Goal: Information Seeking & Learning: Check status

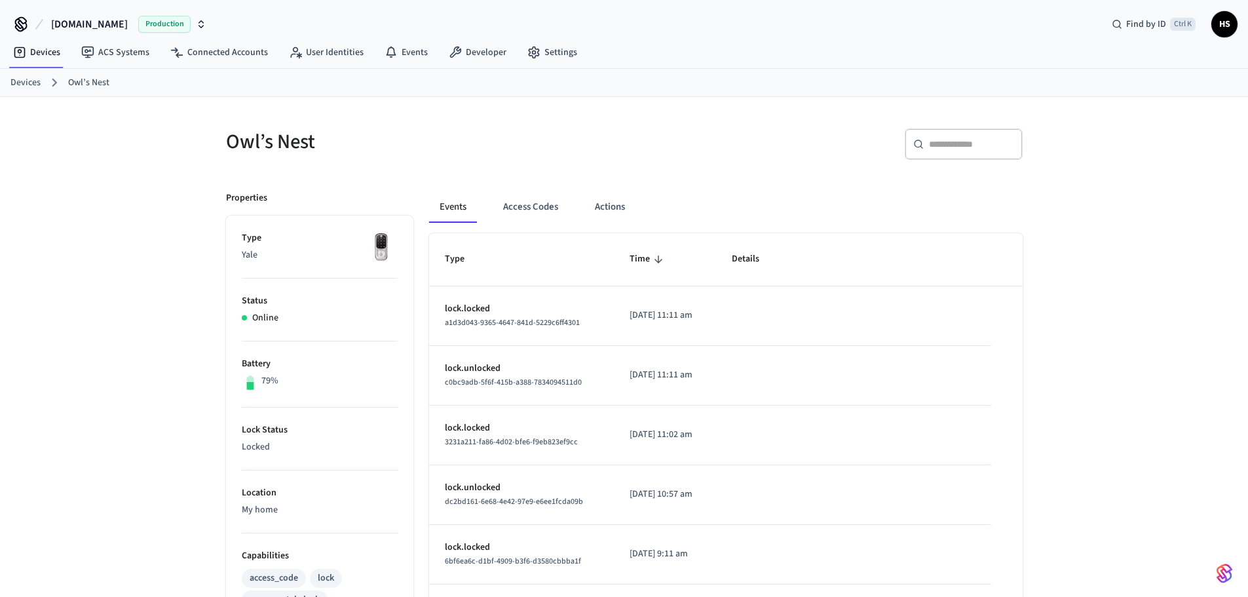
click at [558, 191] on div "Events Access Codes Actions Type Time Details lock.locked a1d3d043-9365-4647-84…" at bounding box center [717, 567] width 609 height 783
click at [551, 202] on button "Access Codes" at bounding box center [531, 206] width 76 height 31
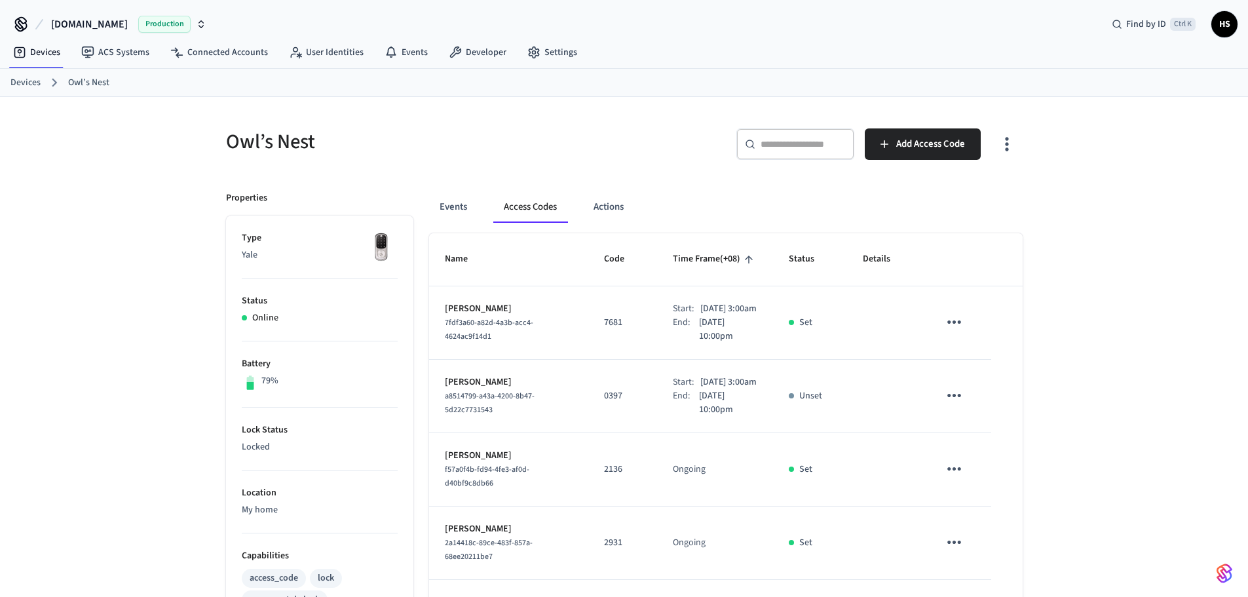
click at [1013, 145] on icon "button" at bounding box center [1006, 144] width 20 height 20
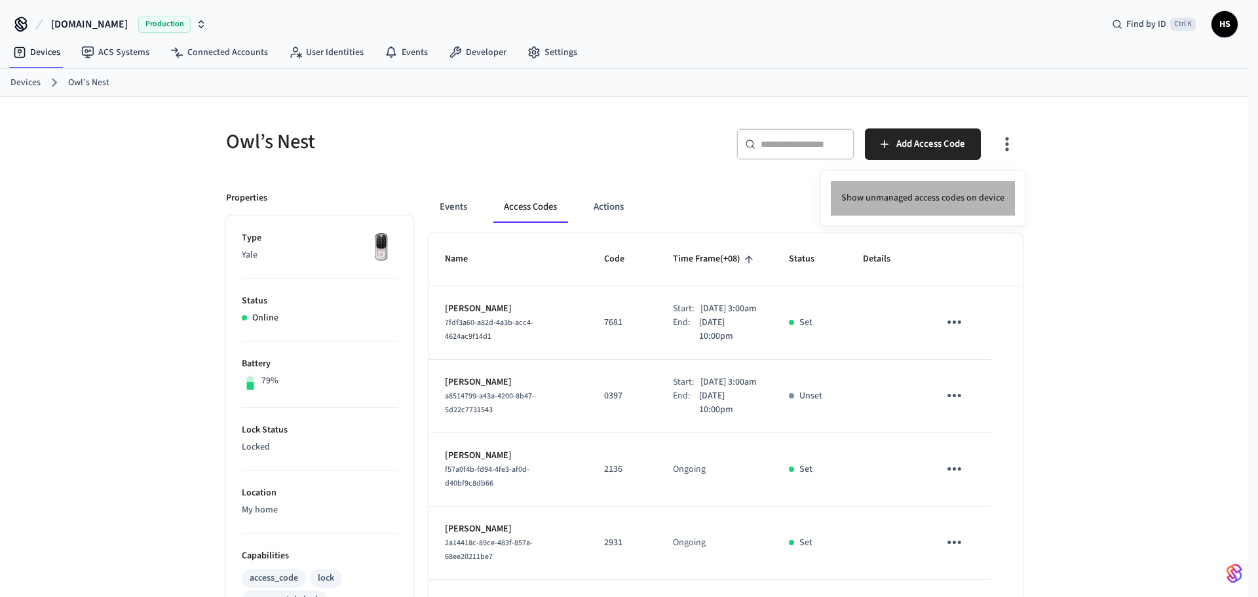
click at [954, 188] on li "Show unmanaged access codes on device" at bounding box center [923, 198] width 184 height 35
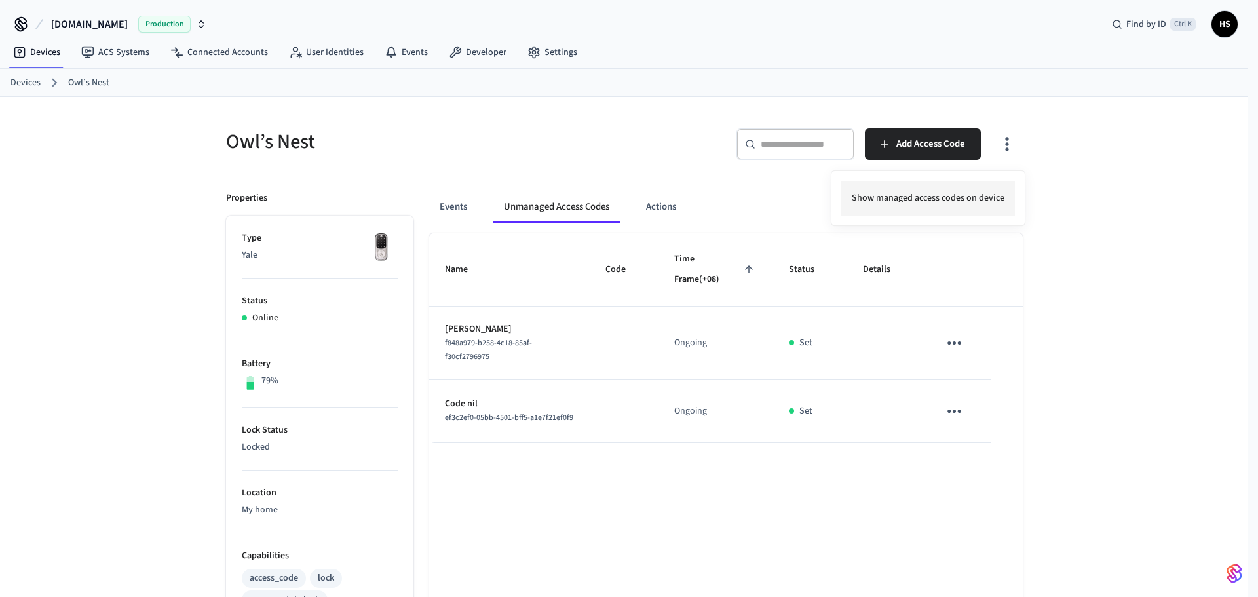
click at [954, 188] on li "Show managed access codes on device" at bounding box center [928, 198] width 174 height 35
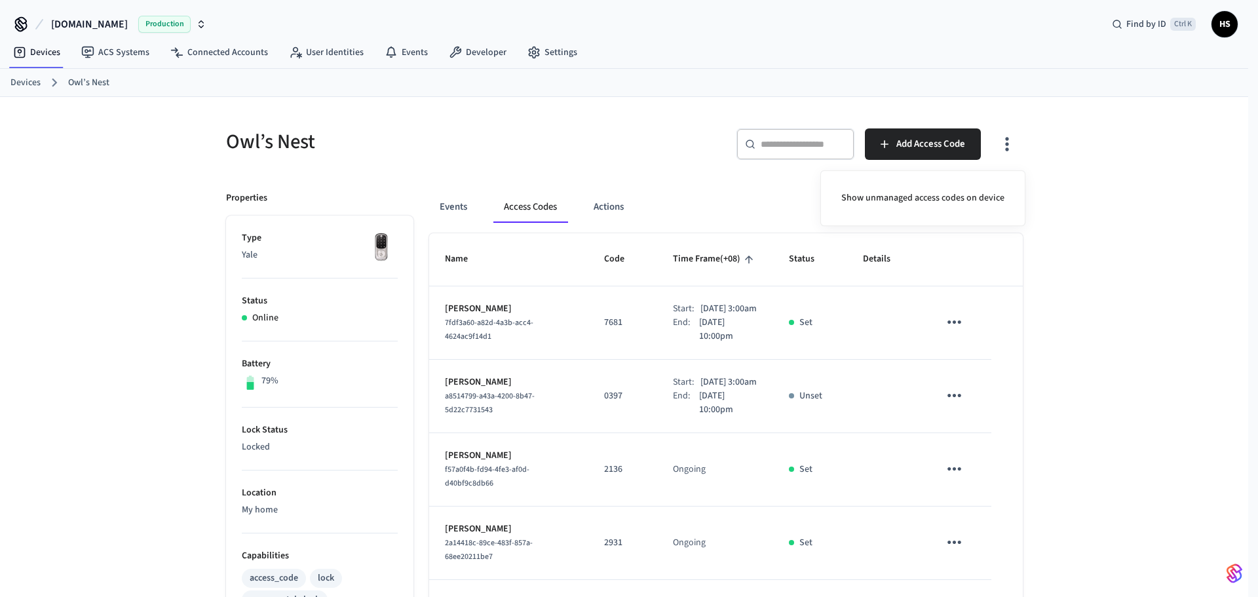
click at [605, 343] on div at bounding box center [629, 298] width 1258 height 597
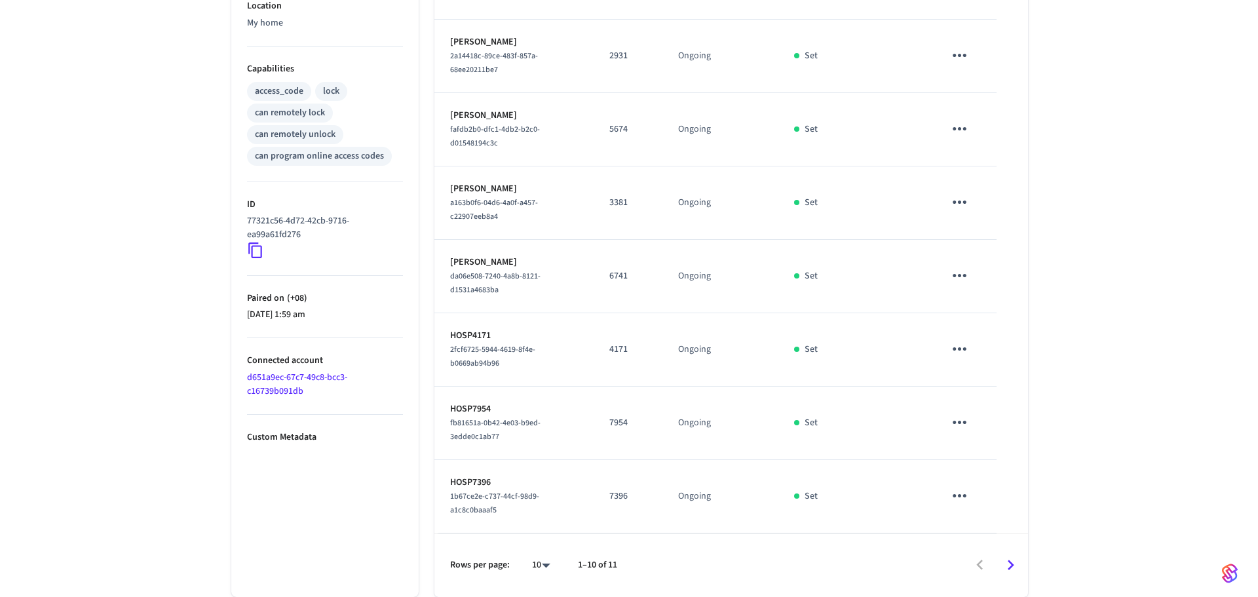
scroll to position [514, 0]
click at [529, 580] on div "10 **" at bounding box center [531, 565] width 42 height 31
click at [535, 568] on body "[DOMAIN_NAME] Production Find by ID Ctrl K HS Devices ACS Systems Connected Acc…" at bounding box center [624, 55] width 1248 height 1084
click at [537, 565] on li "All" at bounding box center [530, 558] width 35 height 35
type input "**"
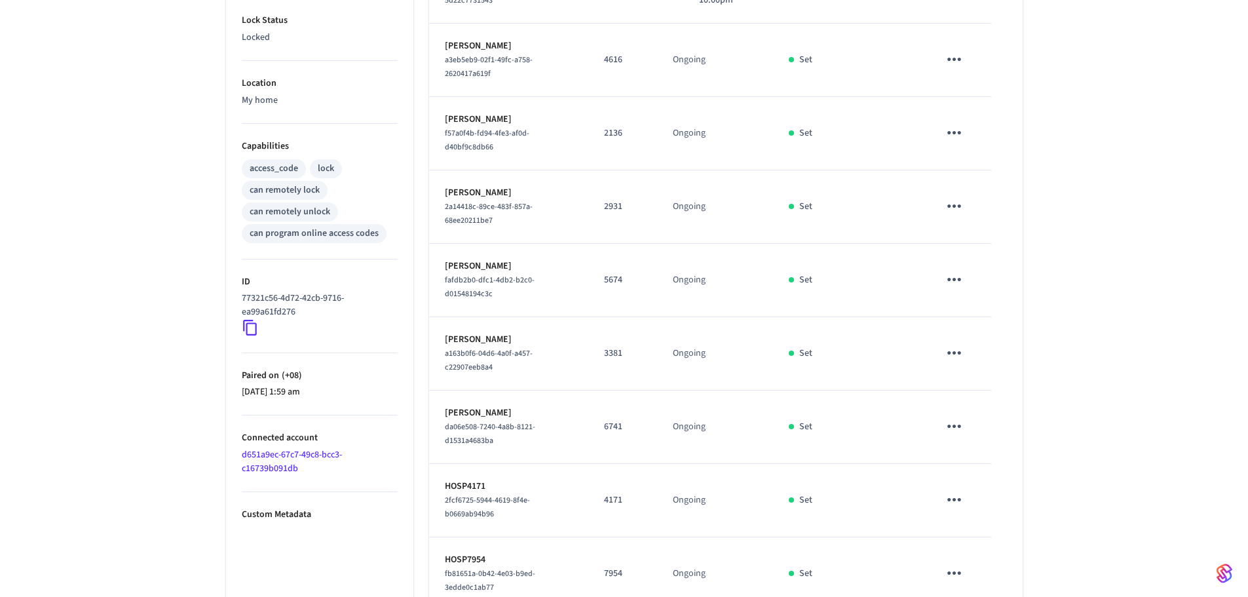
scroll to position [588, 0]
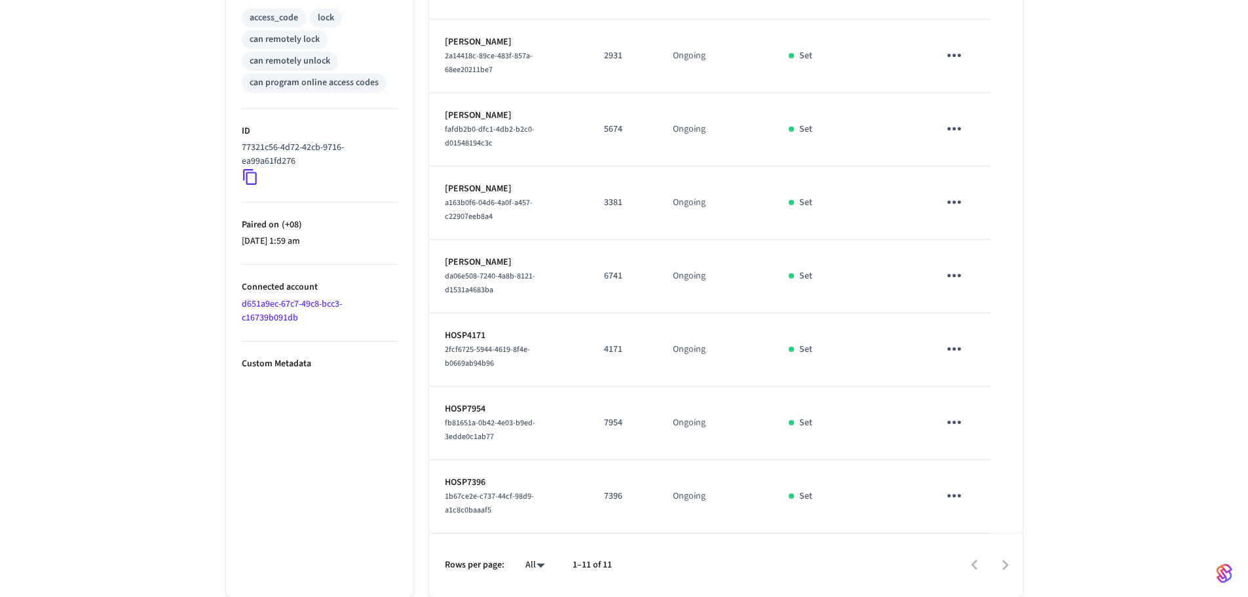
click at [289, 297] on link "d651a9ec-67c7-49c8-bcc3-c16739b091db" at bounding box center [292, 310] width 100 height 27
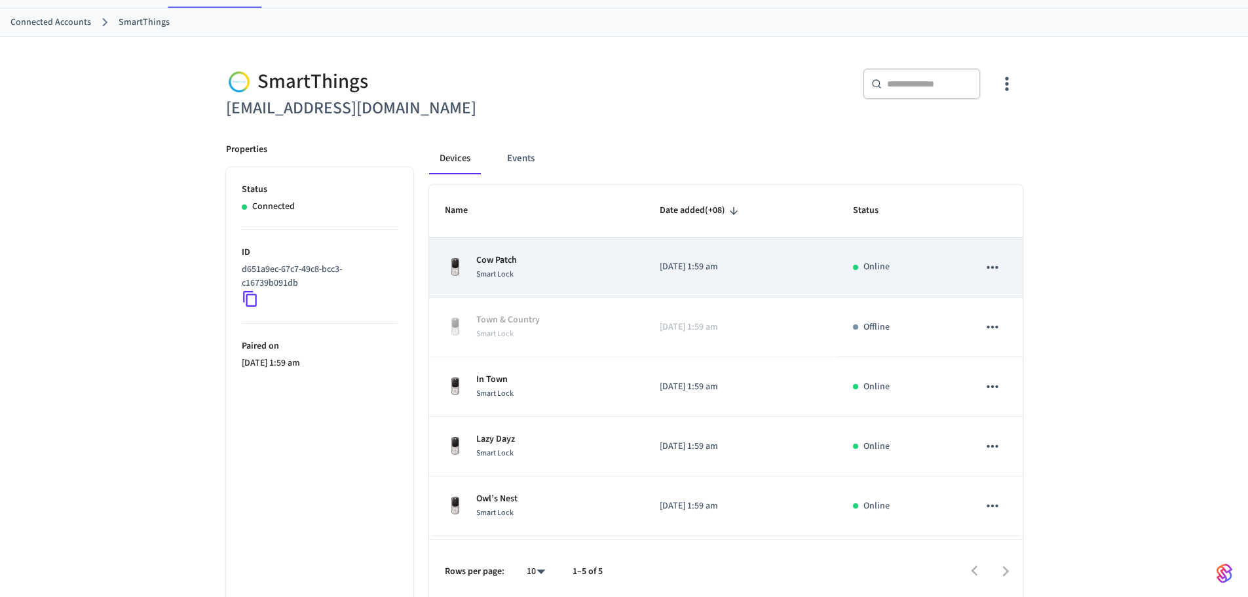
scroll to position [66, 0]
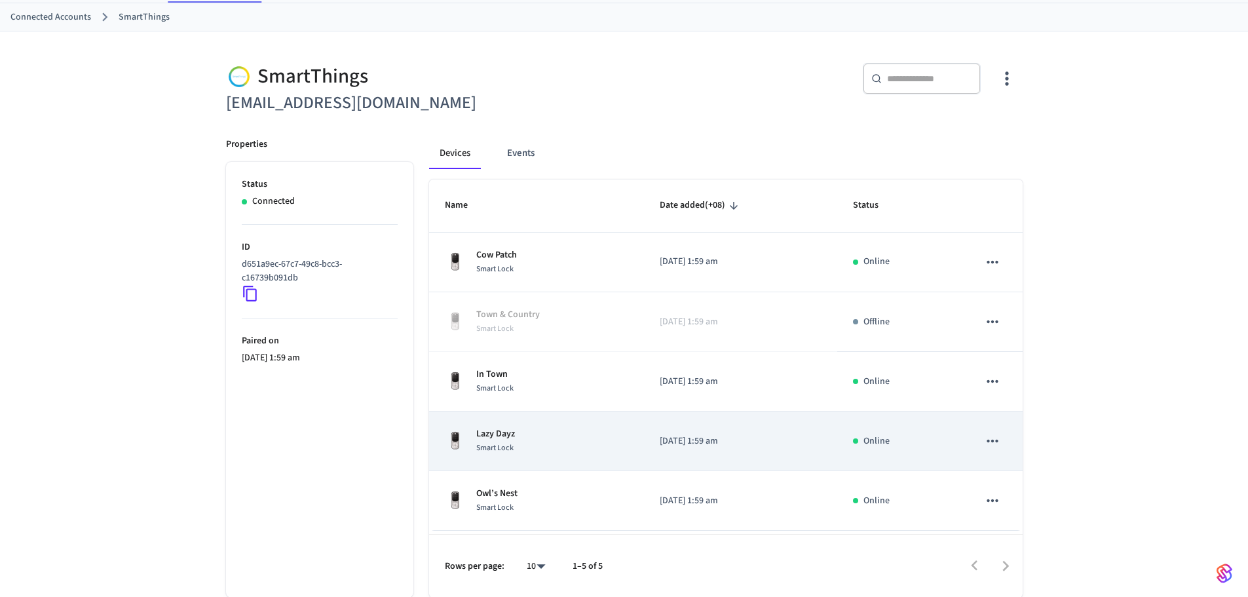
click at [537, 436] on div "Lazy Dayz Smart Lock" at bounding box center [536, 441] width 183 height 28
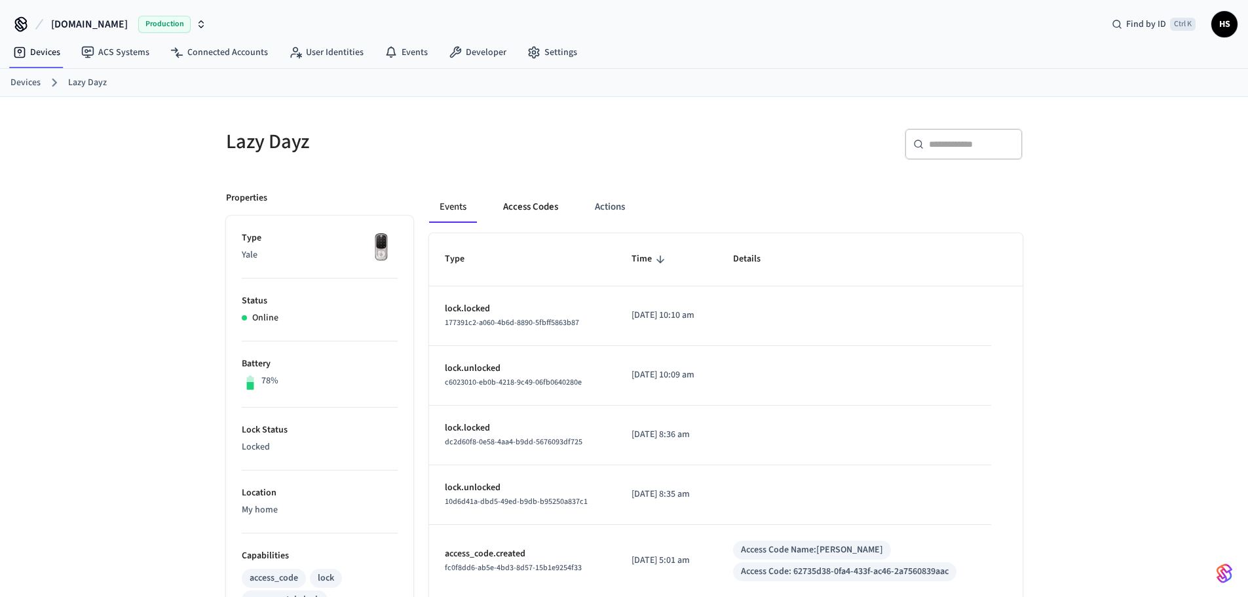
click at [544, 209] on button "Access Codes" at bounding box center [531, 206] width 76 height 31
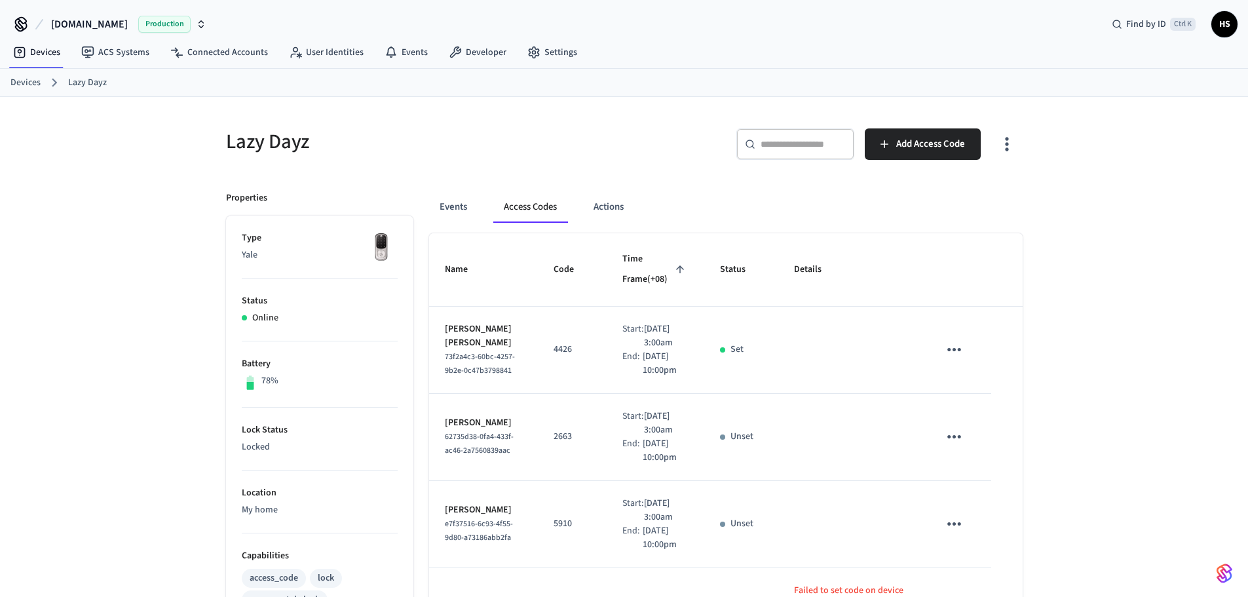
click at [1015, 148] on icon "button" at bounding box center [1006, 144] width 20 height 20
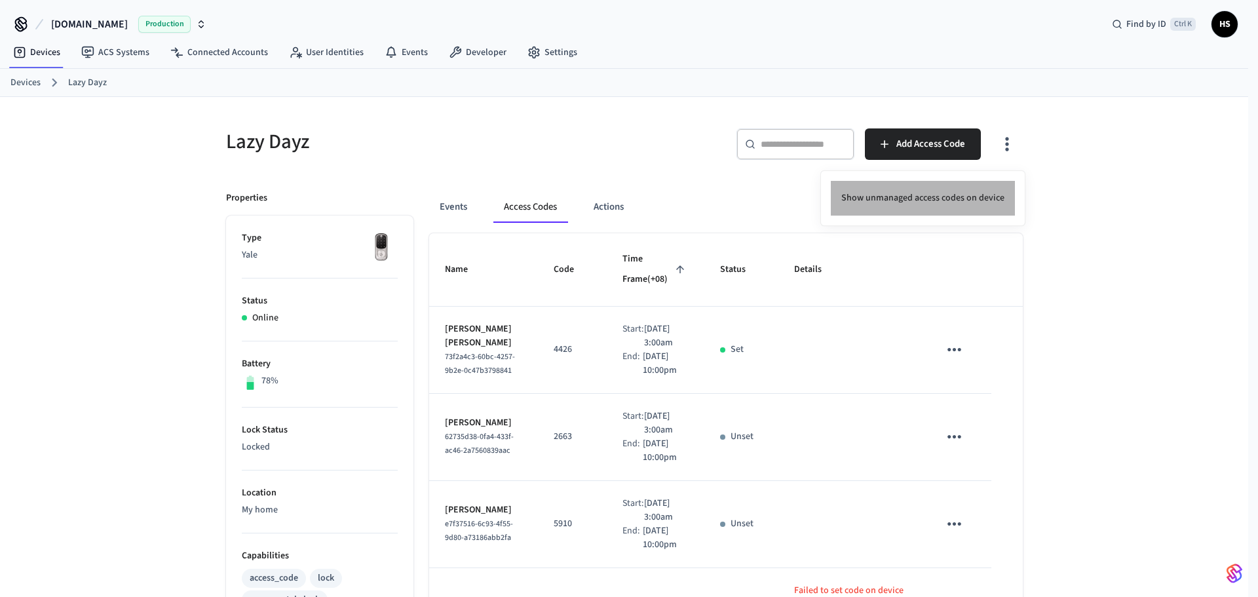
click at [964, 191] on li "Show unmanaged access codes on device" at bounding box center [923, 198] width 184 height 35
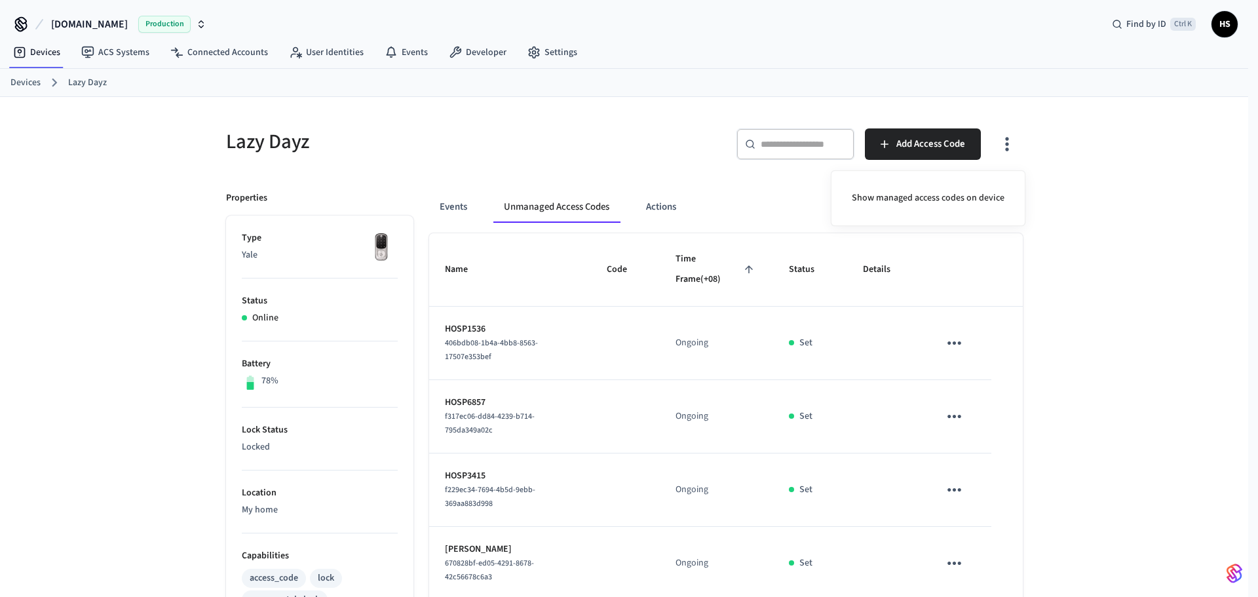
click at [738, 286] on div at bounding box center [629, 298] width 1258 height 597
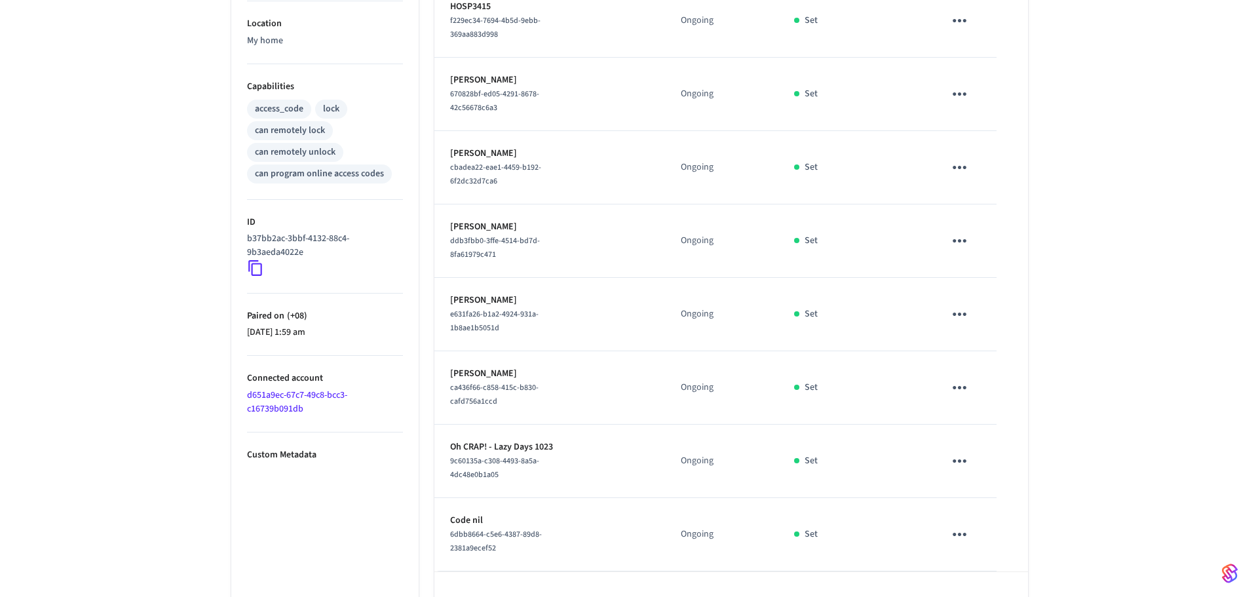
scroll to position [507, 0]
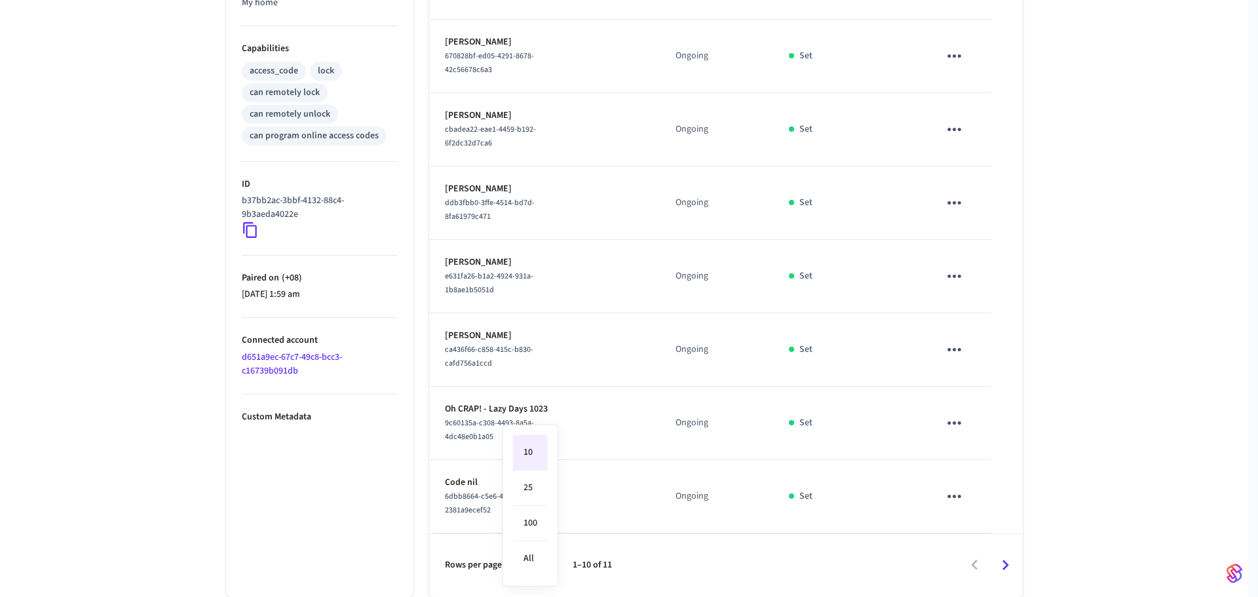
click at [535, 566] on body "Hospitable.com Production Find by ID Ctrl K HS Devices ACS Systems Connected Ac…" at bounding box center [629, 45] width 1258 height 1104
click at [537, 561] on li "All" at bounding box center [530, 558] width 35 height 35
type input "**"
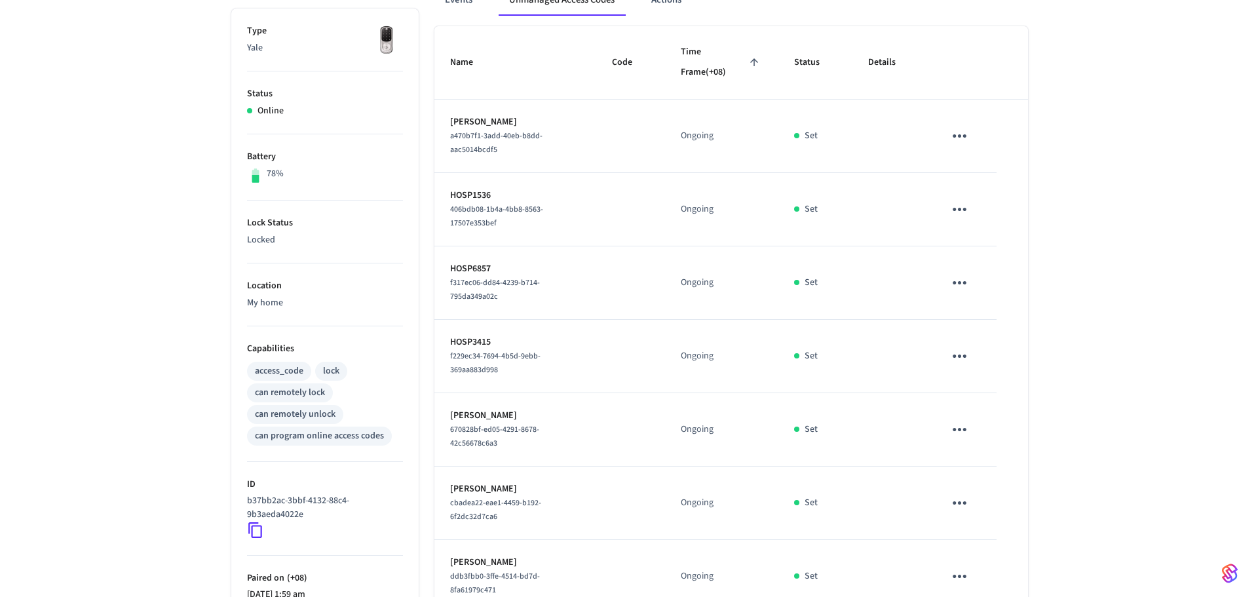
scroll to position [122, 0]
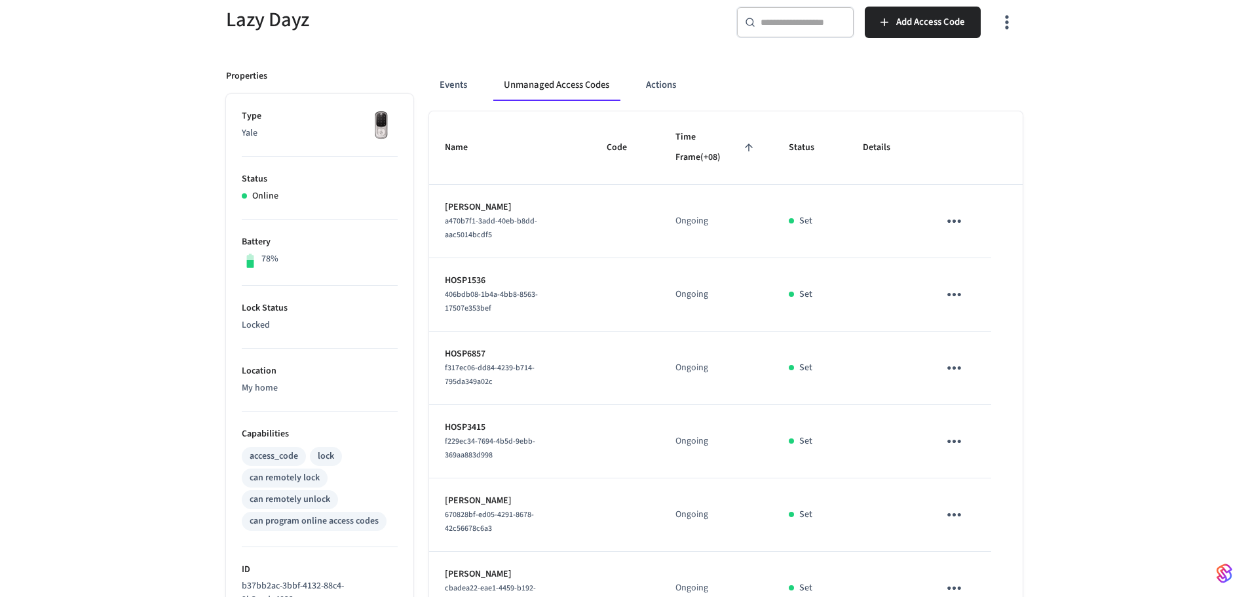
click at [1012, 19] on icon "button" at bounding box center [1006, 22] width 20 height 20
click at [969, 81] on li "Show managed access codes on device" at bounding box center [928, 76] width 174 height 35
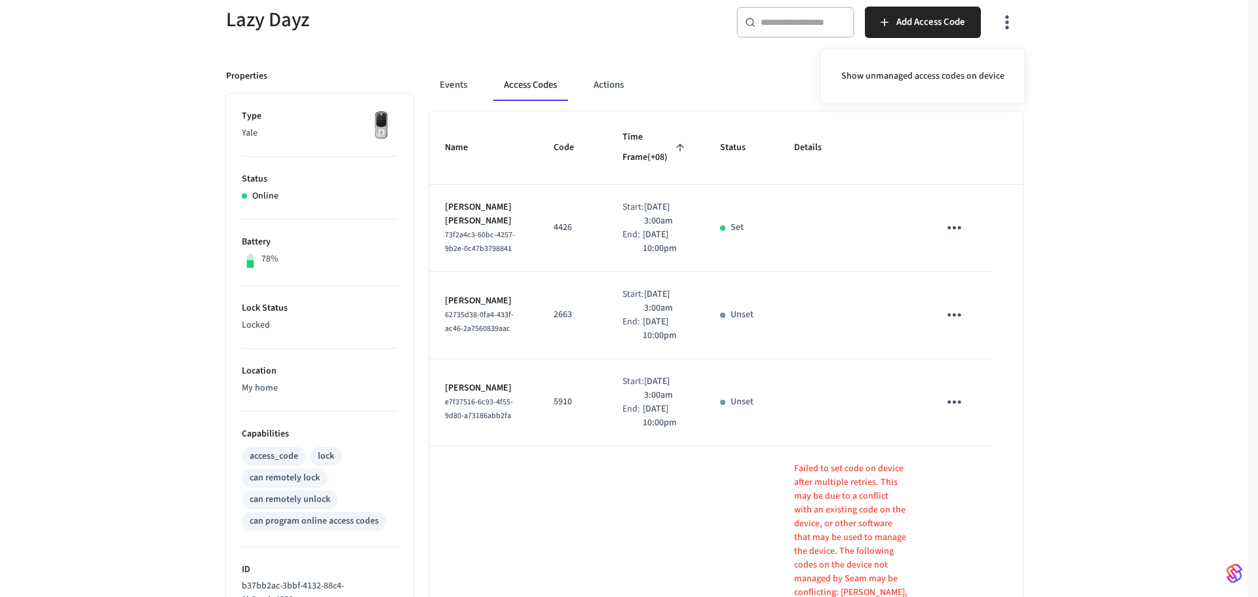
click at [630, 276] on div at bounding box center [629, 298] width 1258 height 597
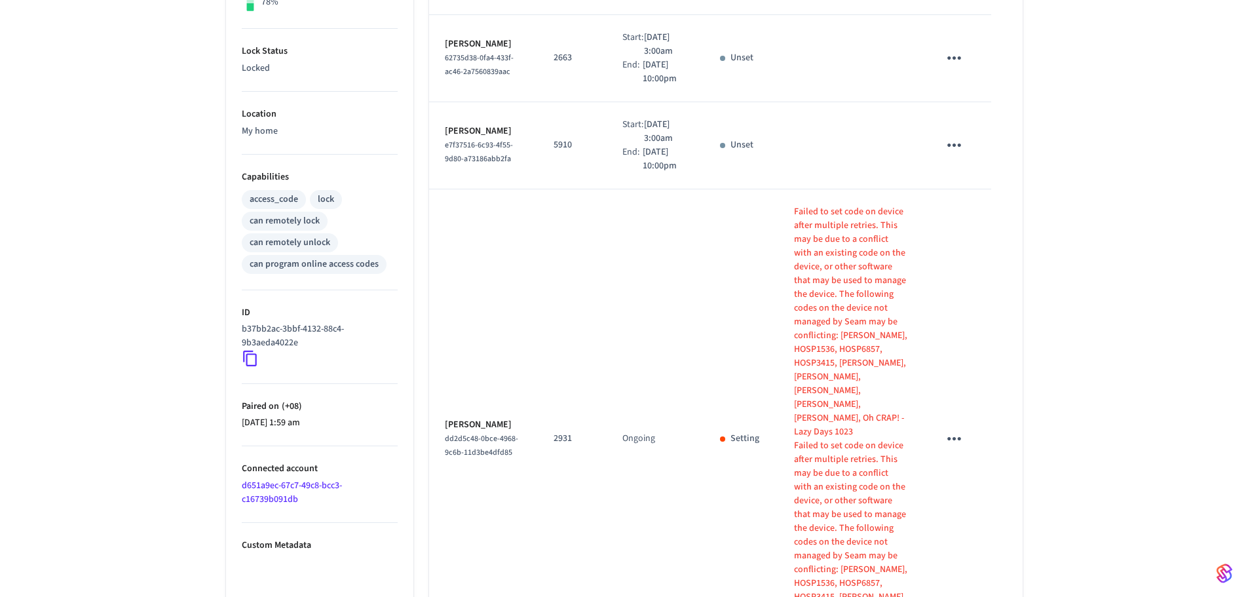
scroll to position [445, 0]
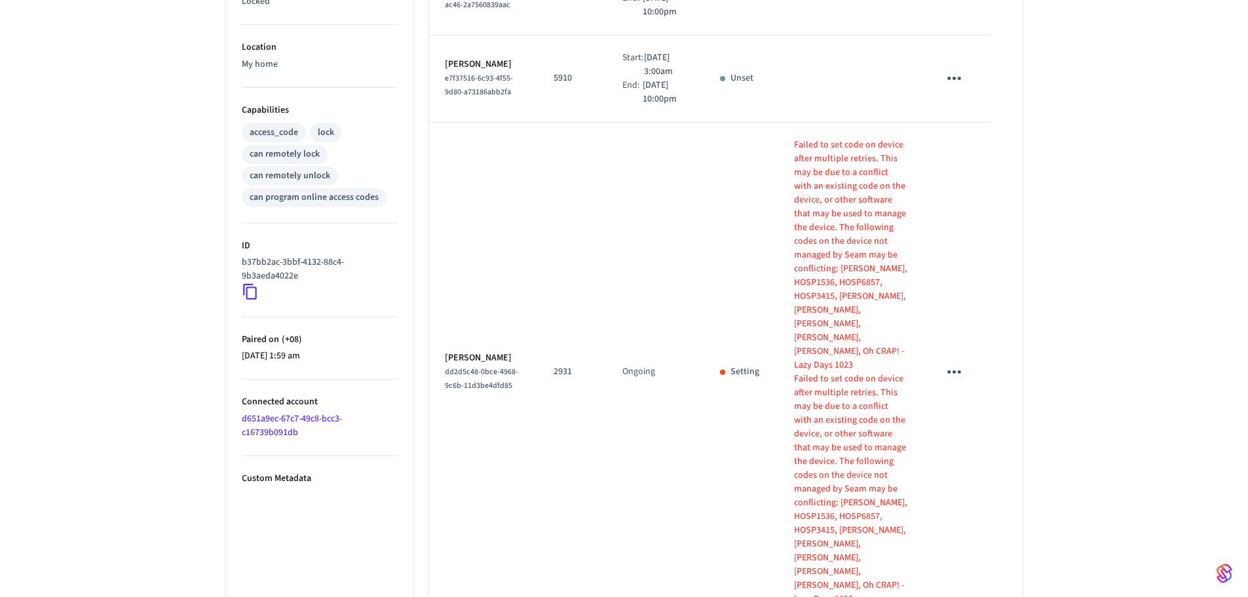
click at [289, 433] on link "d651a9ec-67c7-49c8-bcc3-c16739b091db" at bounding box center [292, 425] width 100 height 27
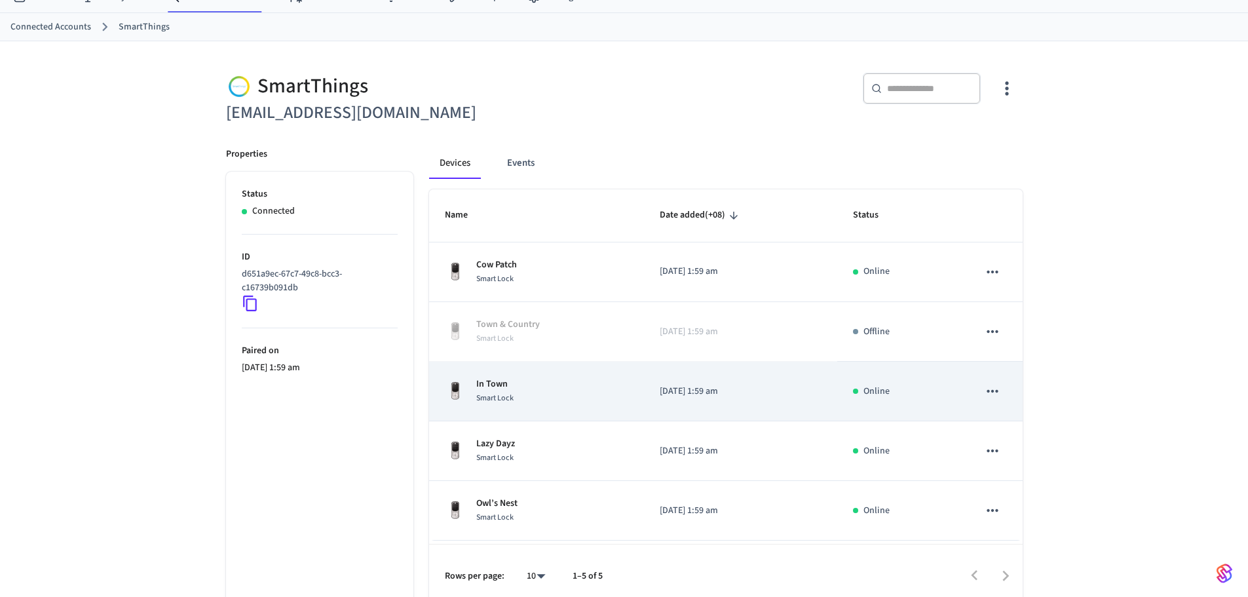
scroll to position [66, 0]
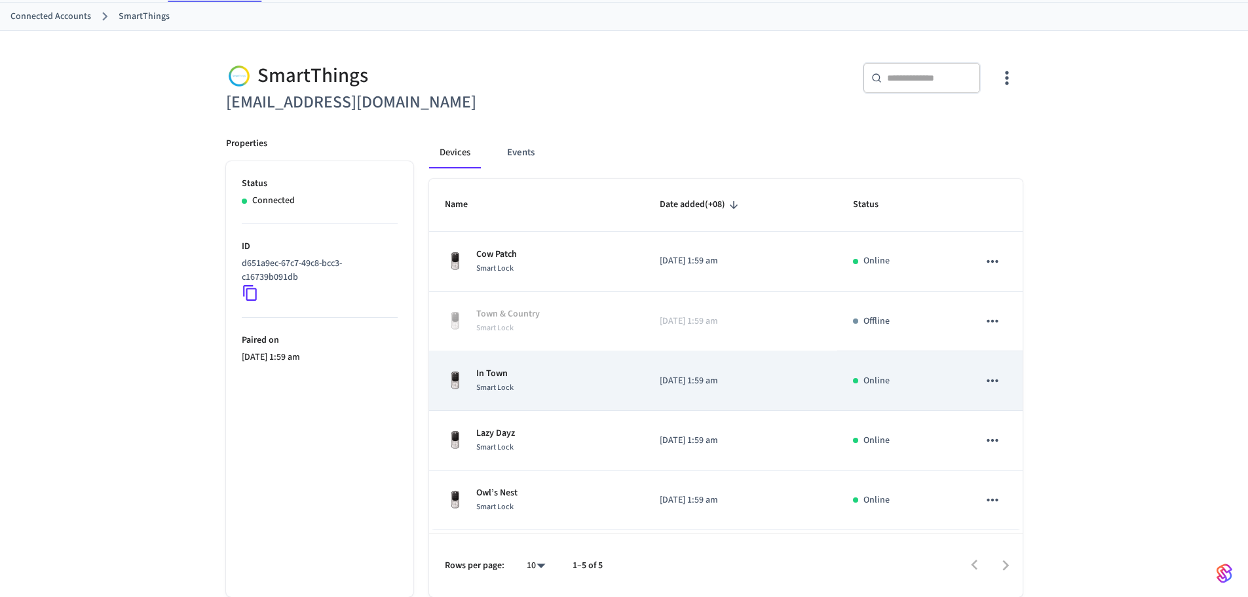
click at [568, 386] on div "In Town Smart Lock" at bounding box center [536, 381] width 183 height 28
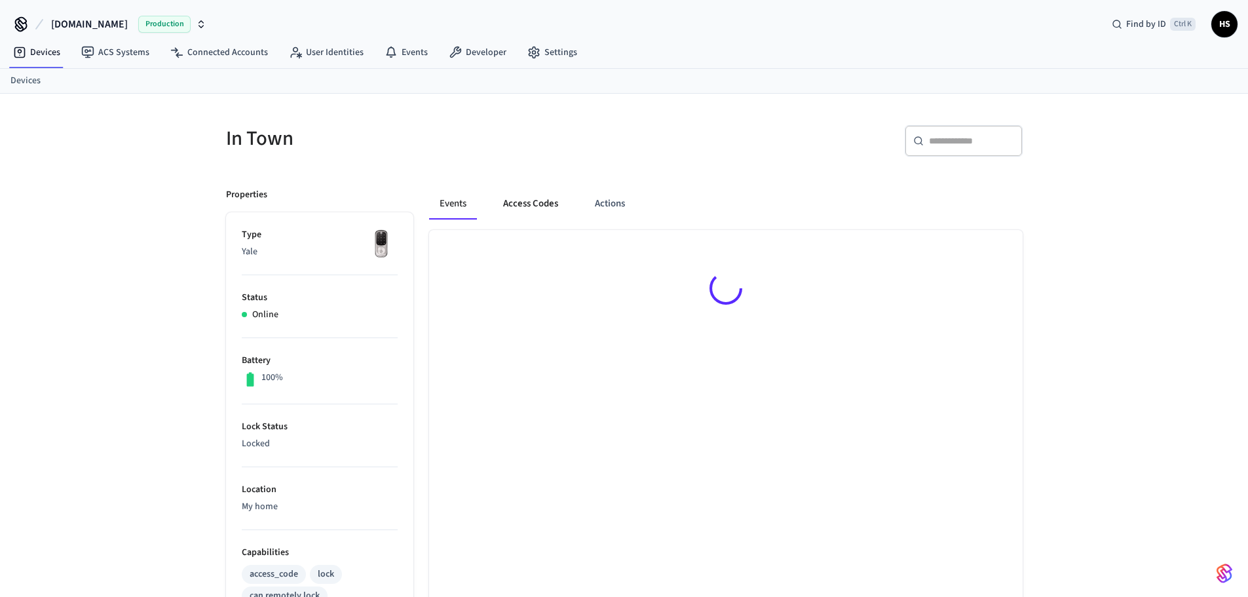
click at [544, 191] on div "Events Access Codes Actions" at bounding box center [717, 559] width 609 height 774
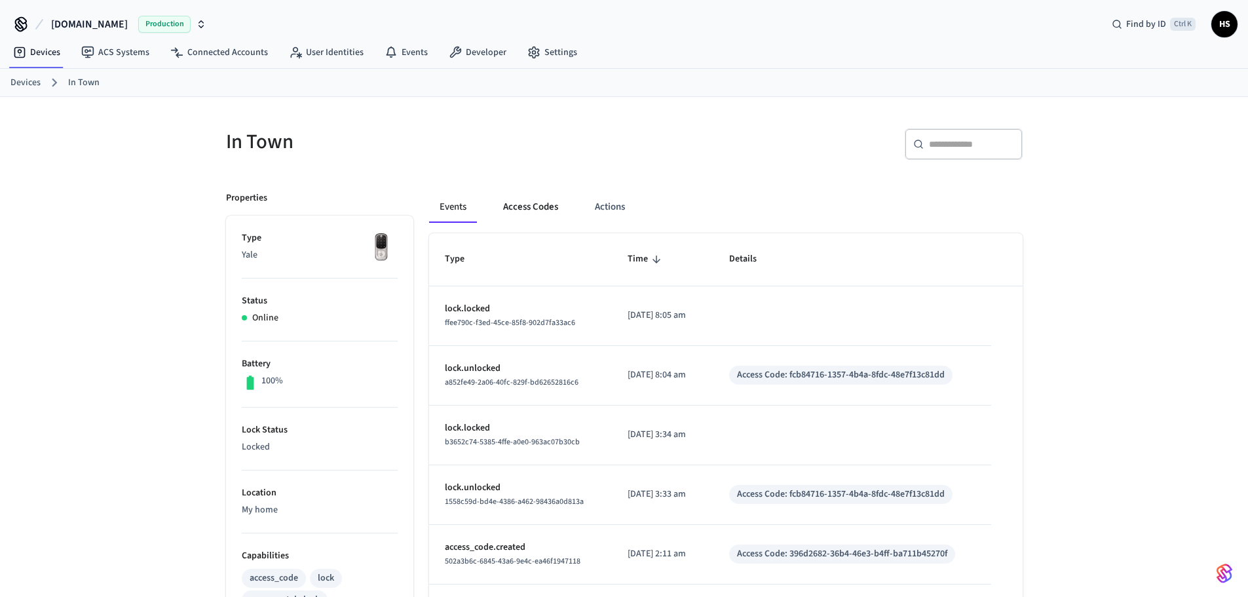
click at [544, 203] on button "Access Codes" at bounding box center [531, 206] width 76 height 31
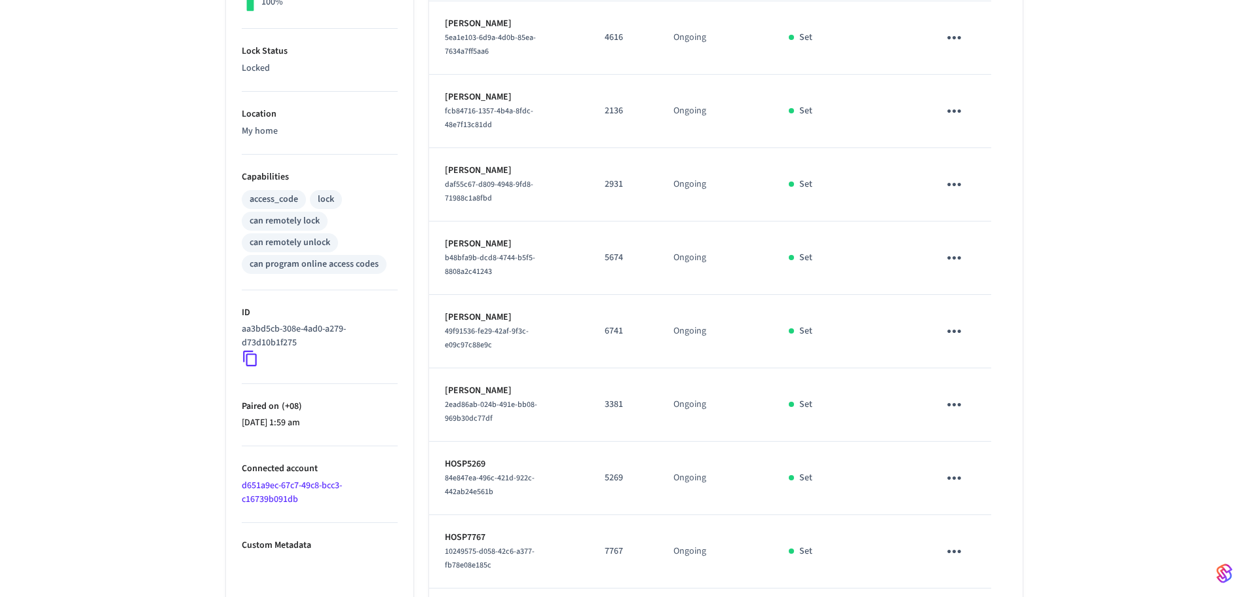
scroll to position [500, 0]
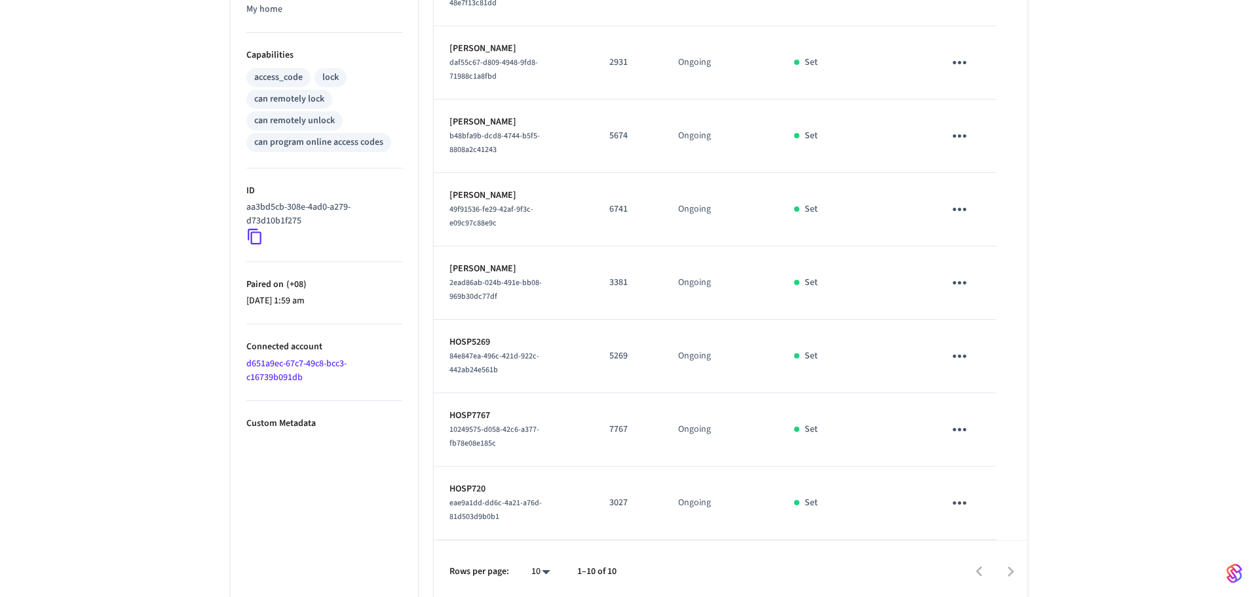
click at [543, 560] on body "Hospitable.com Production Find by ID Ctrl K HS Devices ACS Systems Connected Ac…" at bounding box center [629, 52] width 1258 height 1104
click at [543, 560] on li "All" at bounding box center [530, 558] width 35 height 35
type input "**"
click at [284, 379] on link "d651a9ec-67c7-49c8-bcc3-c16739b091db" at bounding box center [292, 370] width 100 height 27
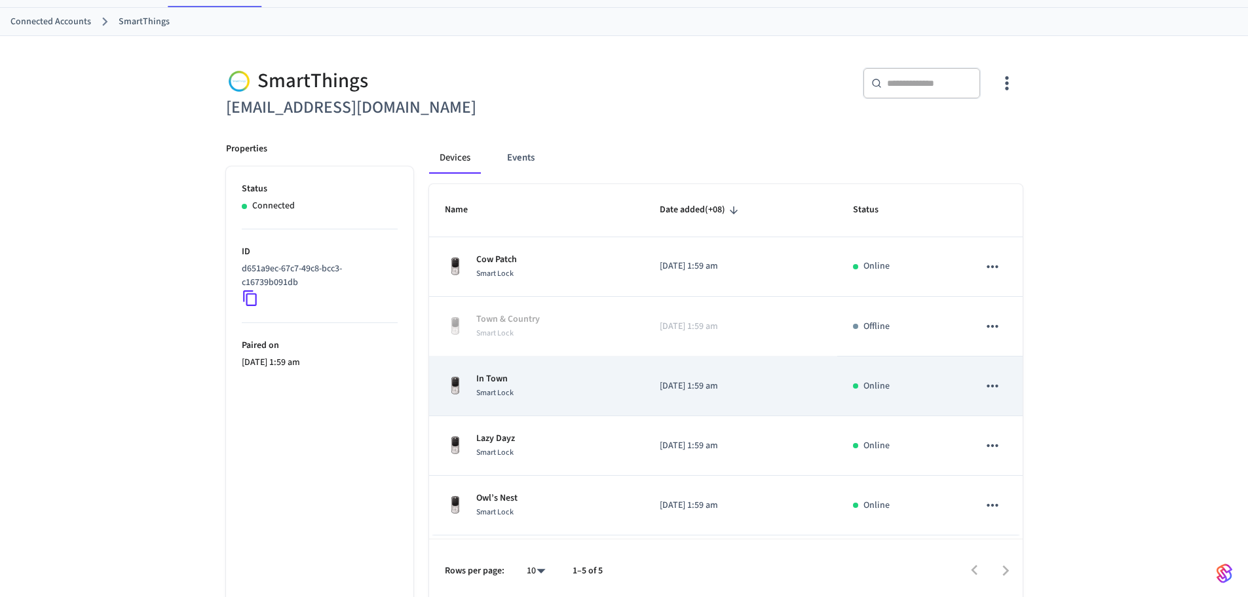
scroll to position [66, 0]
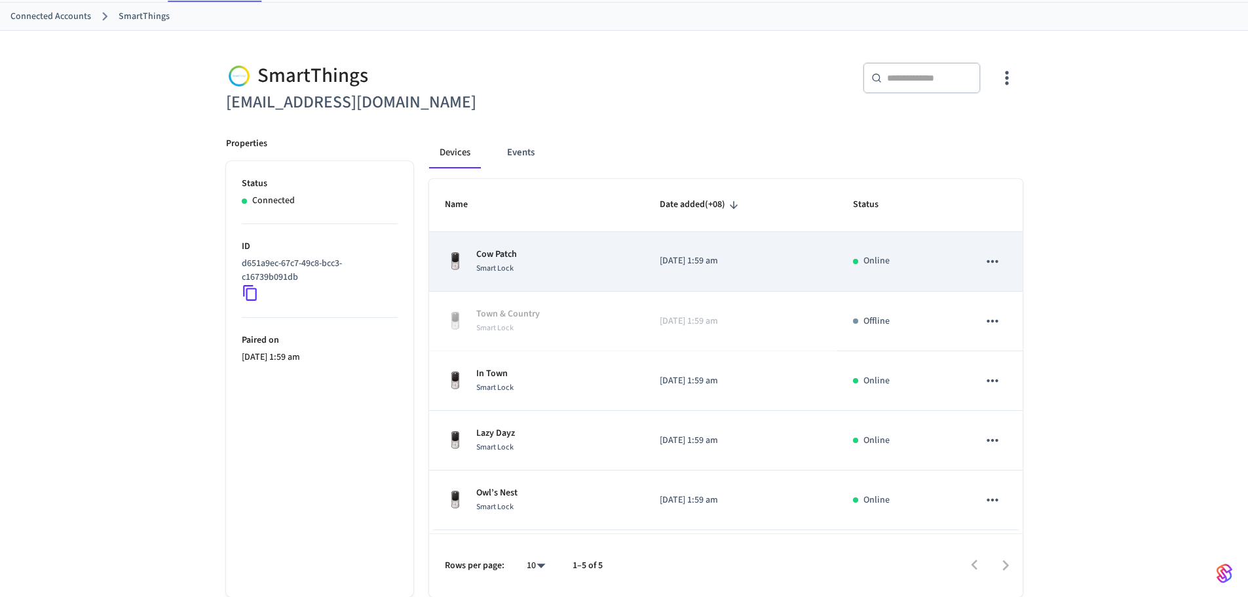
click at [582, 248] on div "Cow Patch Smart Lock" at bounding box center [536, 262] width 183 height 28
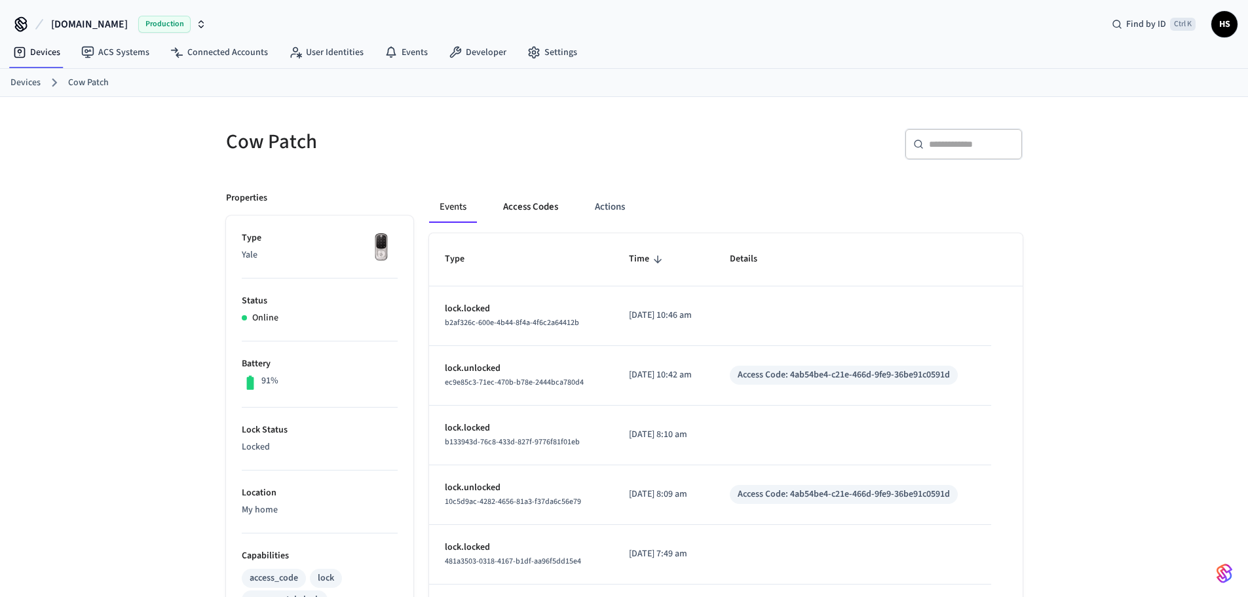
click at [525, 202] on button "Access Codes" at bounding box center [531, 206] width 76 height 31
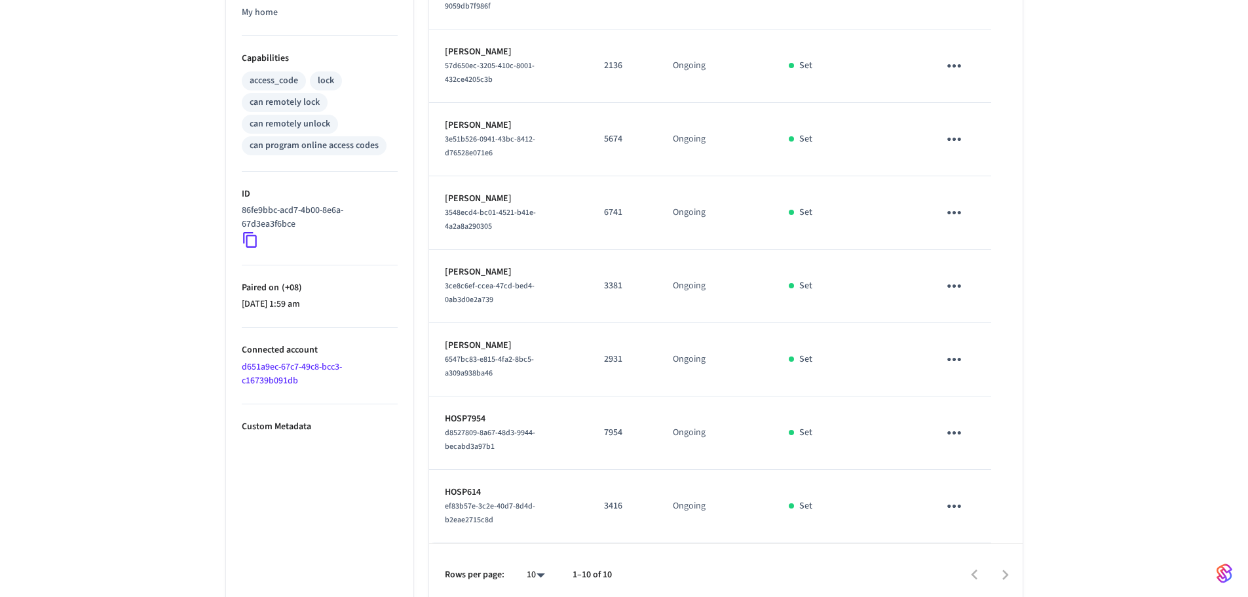
scroll to position [514, 0]
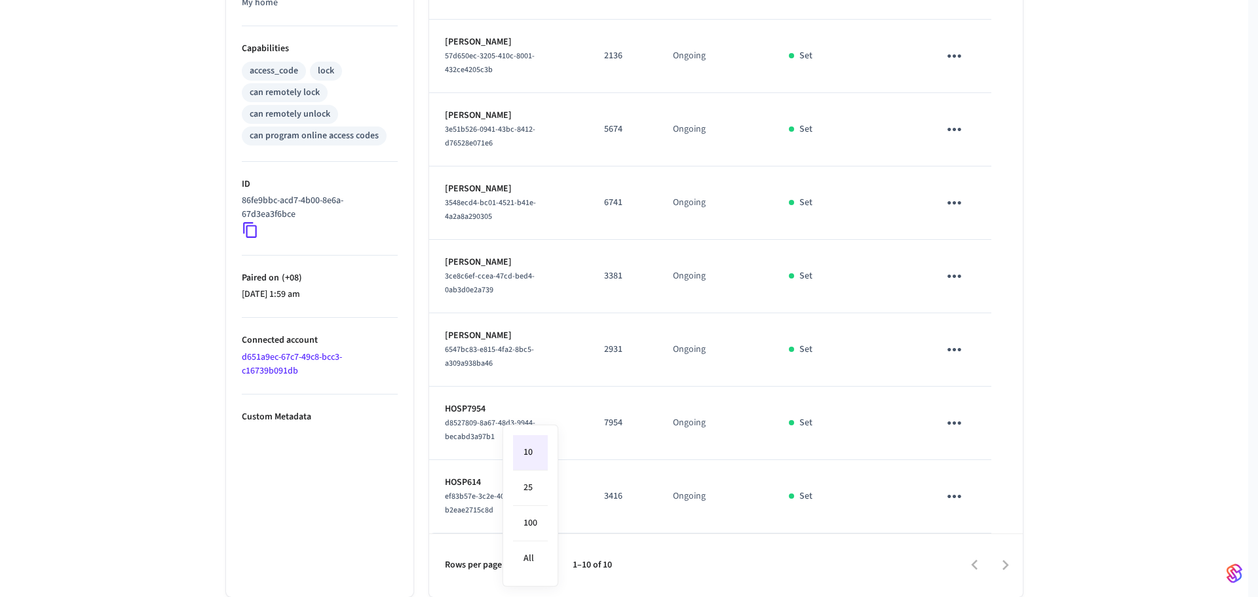
click at [546, 566] on body "Hospitable.com Production Find by ID Ctrl K HS Devices ACS Systems Connected Ac…" at bounding box center [629, 45] width 1258 height 1104
click at [546, 566] on li "All" at bounding box center [530, 558] width 35 height 35
type input "**"
click at [292, 366] on link "d651a9ec-67c7-49c8-bcc3-c16739b091db" at bounding box center [292, 363] width 100 height 27
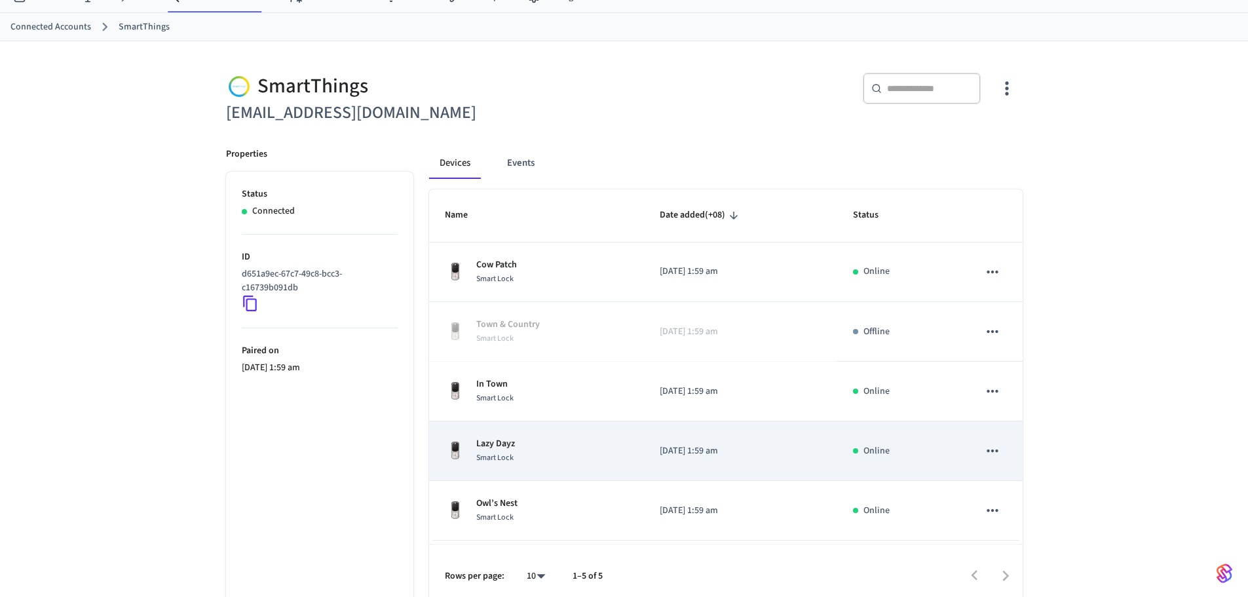
scroll to position [66, 0]
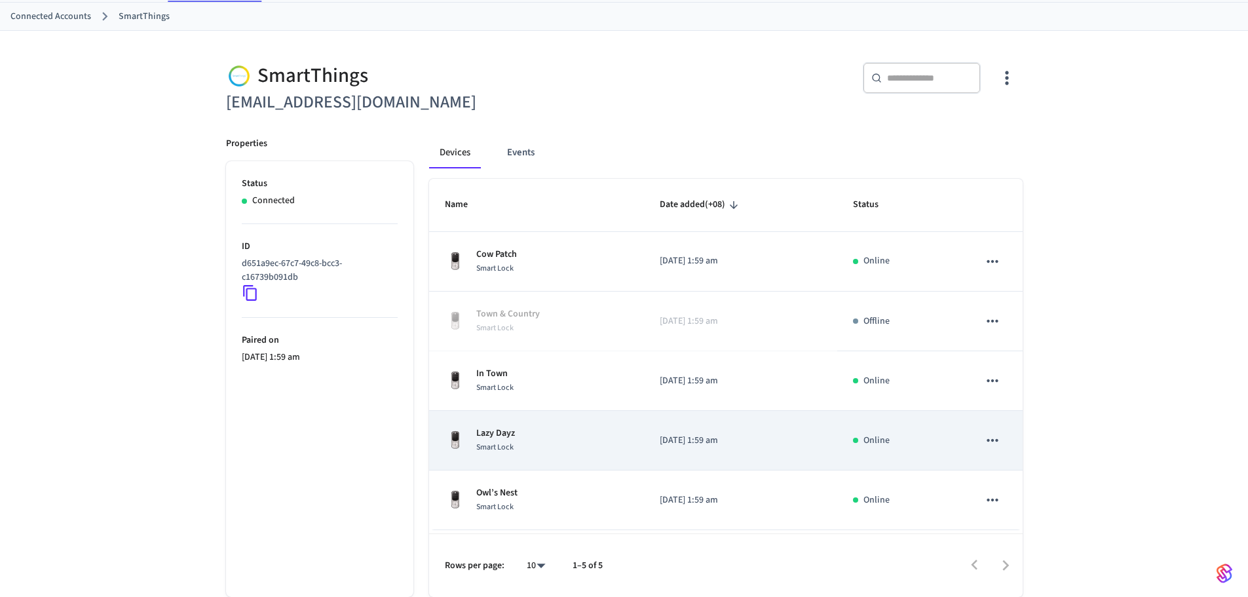
click at [565, 443] on div "Lazy Dayz Smart Lock" at bounding box center [536, 440] width 183 height 28
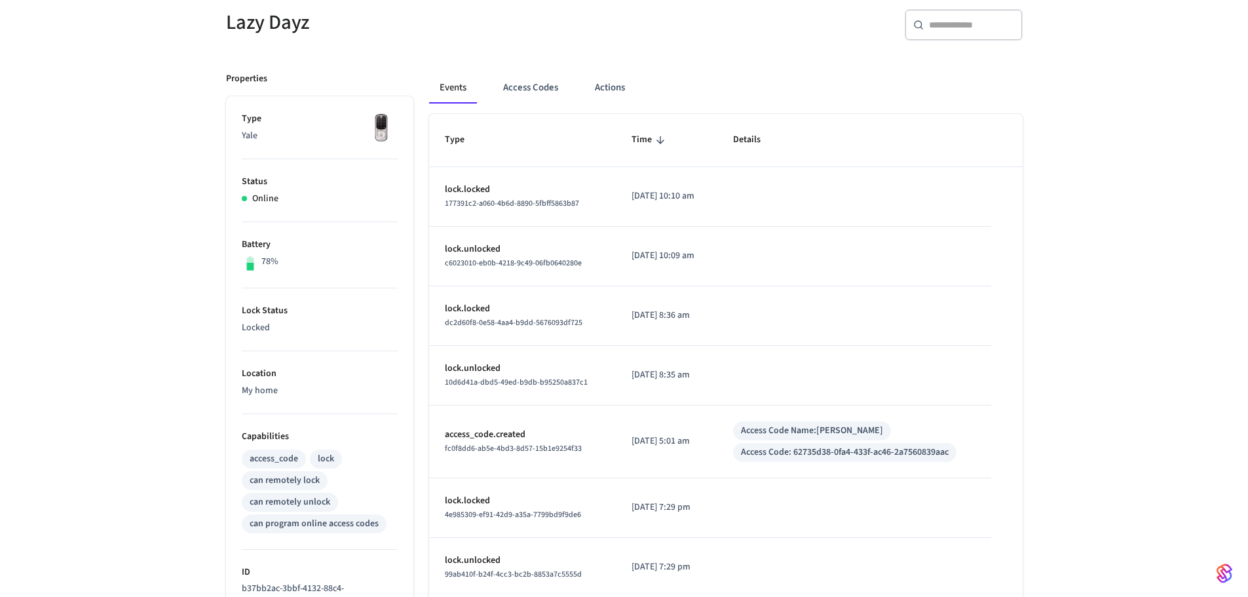
scroll to position [131, 0]
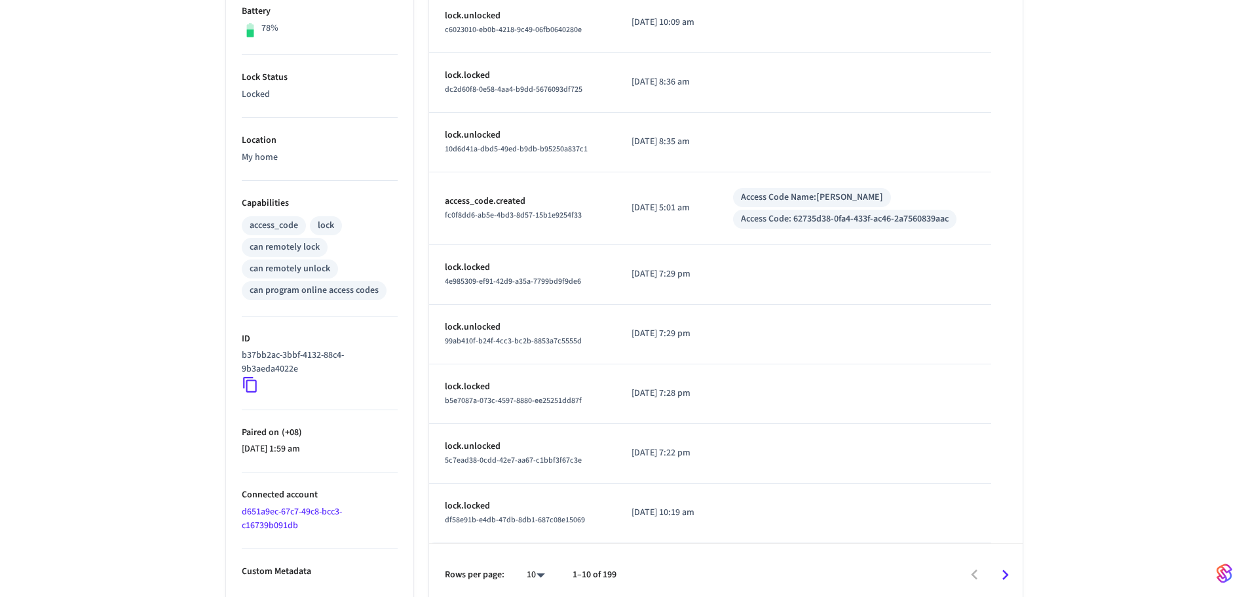
scroll to position [353, 0]
click at [297, 512] on link "d651a9ec-67c7-49c8-bcc3-c16739b091db" at bounding box center [292, 517] width 100 height 27
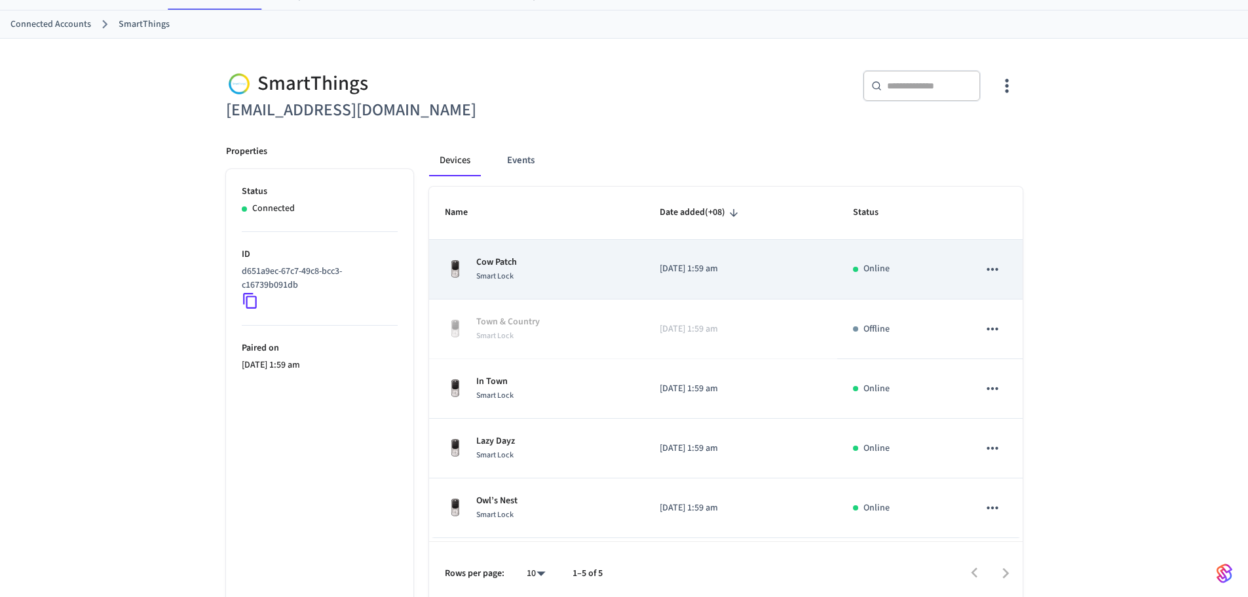
scroll to position [66, 0]
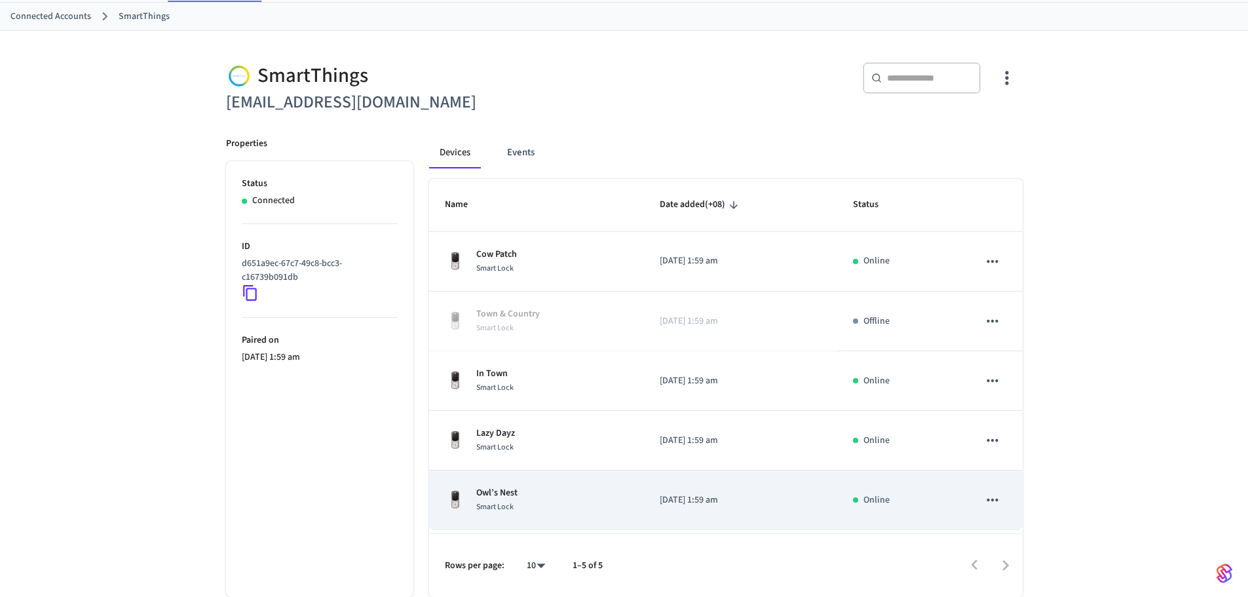
click at [566, 499] on div "Owl’s Nest Smart Lock" at bounding box center [536, 500] width 183 height 28
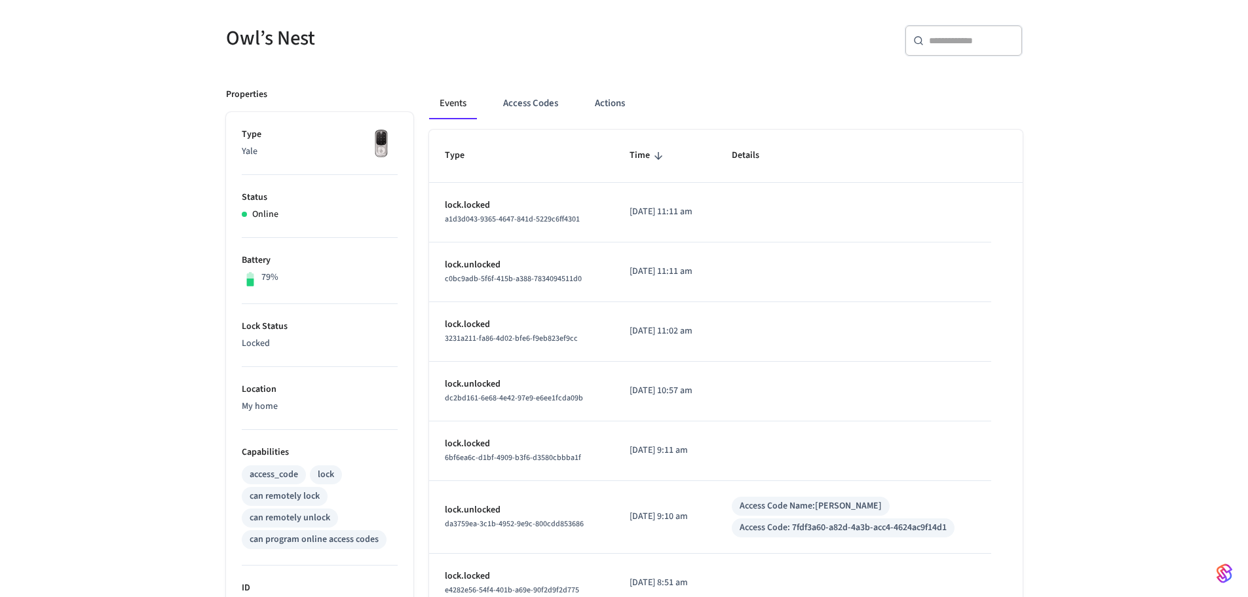
scroll to position [131, 0]
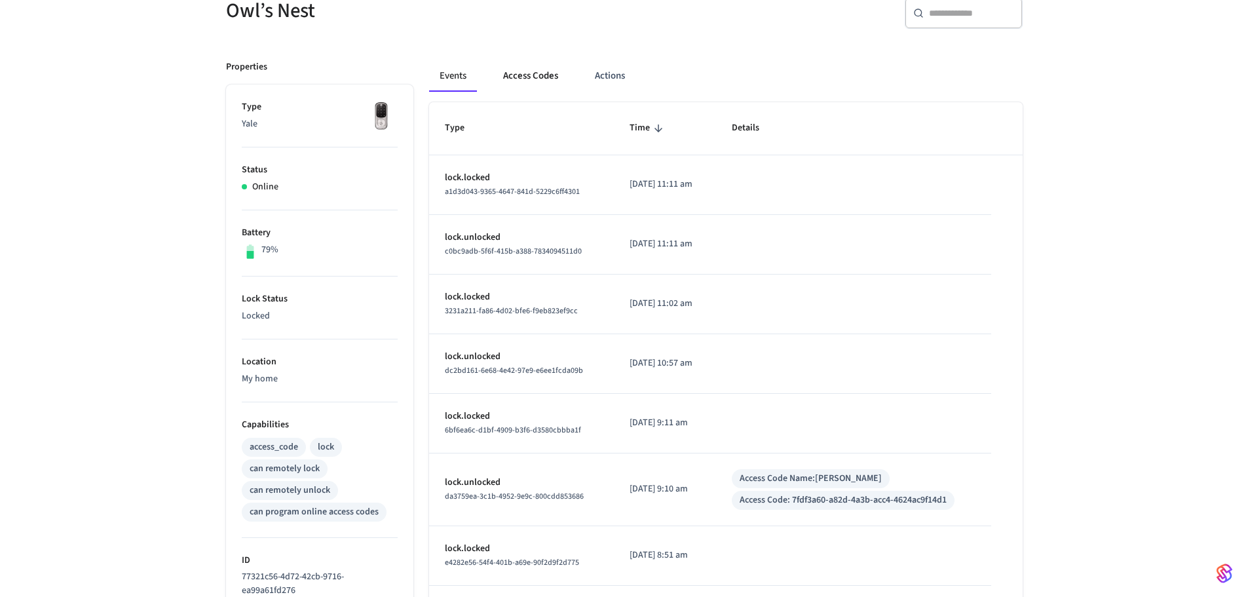
click at [515, 65] on button "Access Codes" at bounding box center [531, 75] width 76 height 31
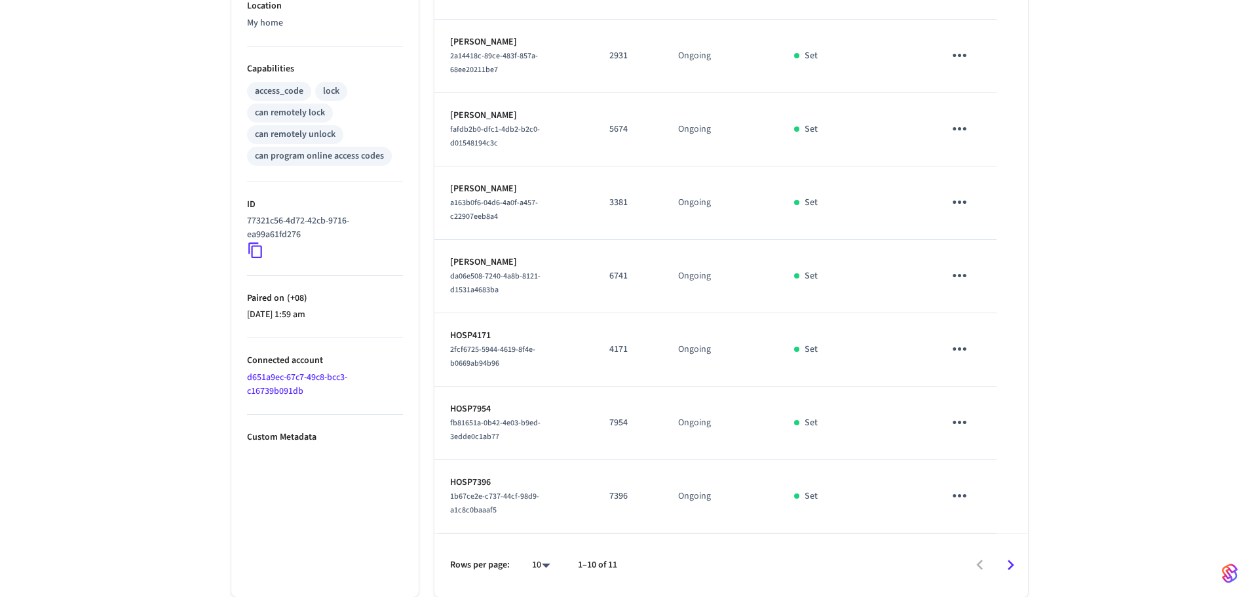
scroll to position [514, 0]
click at [534, 566] on body "[DOMAIN_NAME] Production Find by ID Ctrl K HS Devices ACS Systems Connected Acc…" at bounding box center [629, 55] width 1258 height 1084
click at [535, 559] on li "All" at bounding box center [530, 558] width 35 height 35
type input "**"
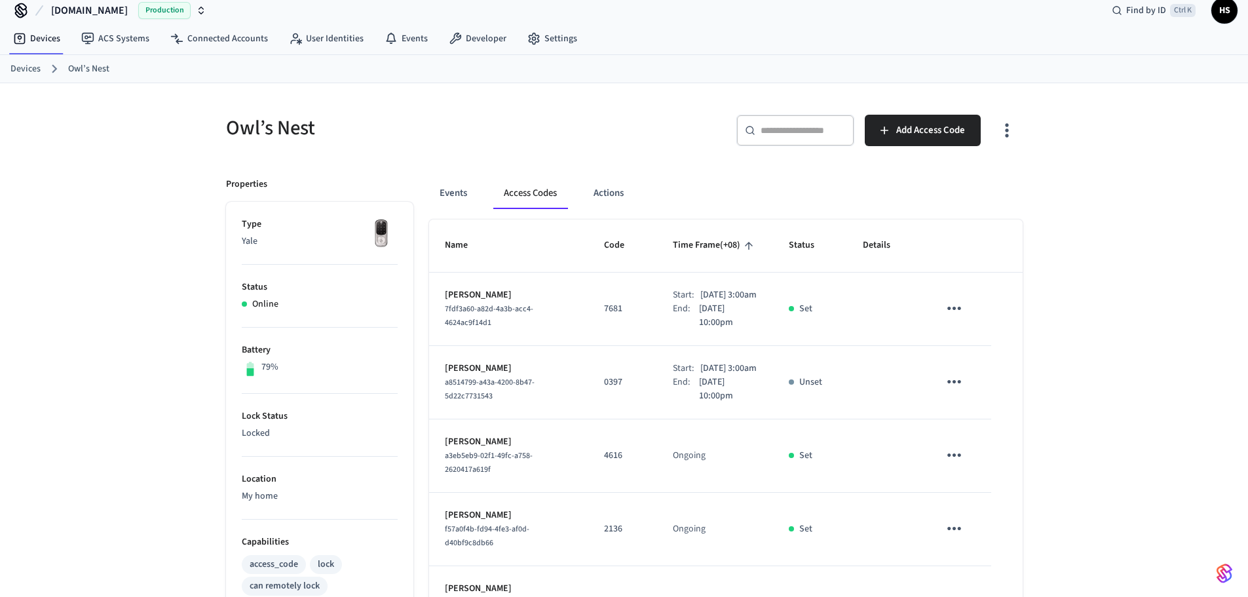
scroll to position [0, 0]
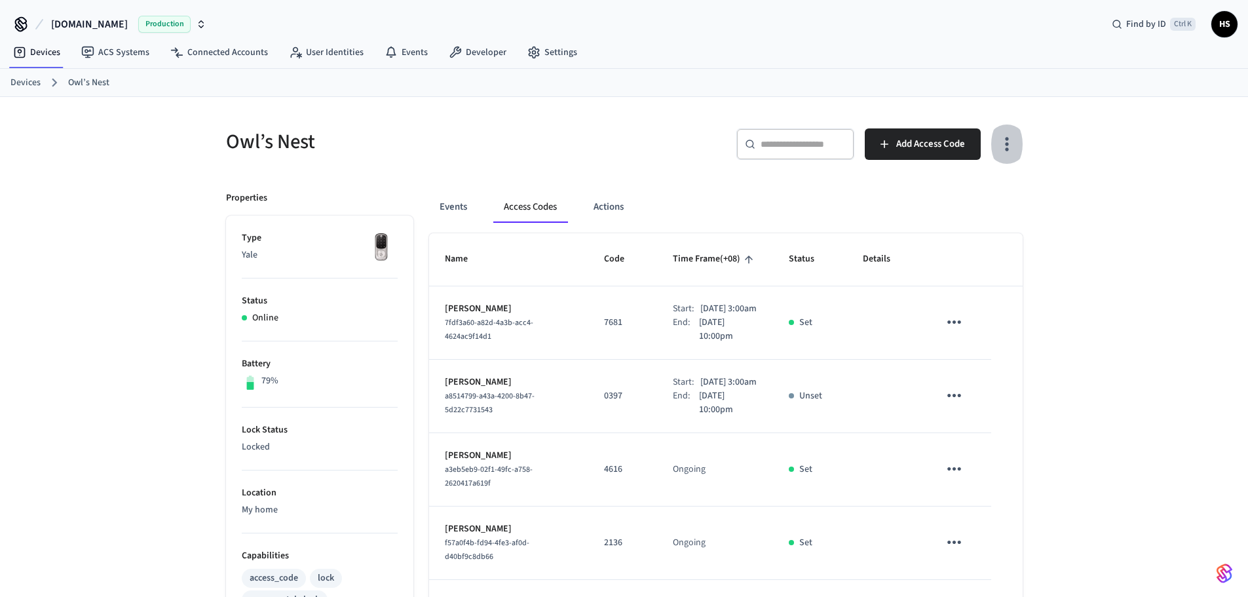
click at [996, 159] on button "button" at bounding box center [1006, 144] width 31 height 52
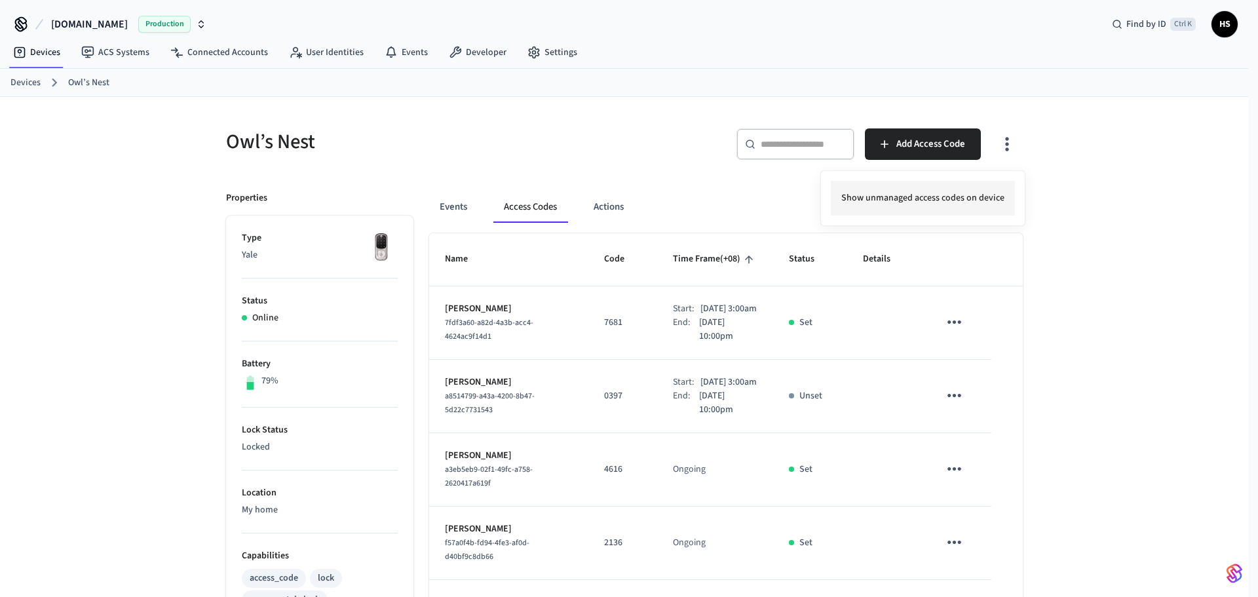
click at [946, 197] on li "Show unmanaged access codes on device" at bounding box center [923, 198] width 184 height 35
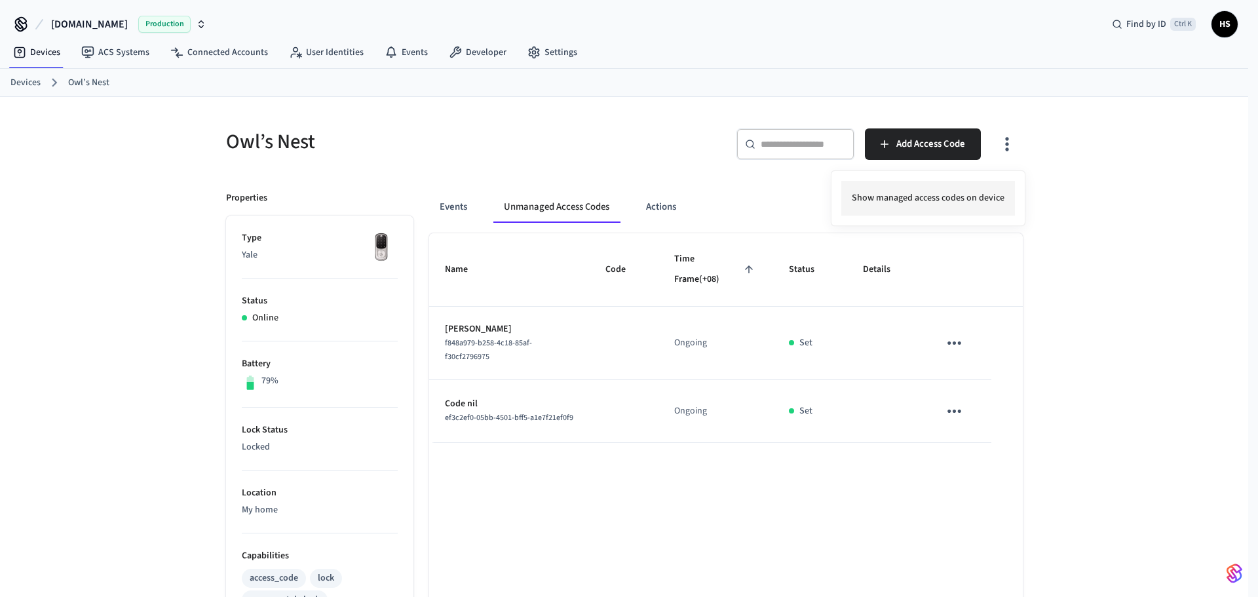
click at [943, 197] on li "Show managed access codes on device" at bounding box center [928, 198] width 174 height 35
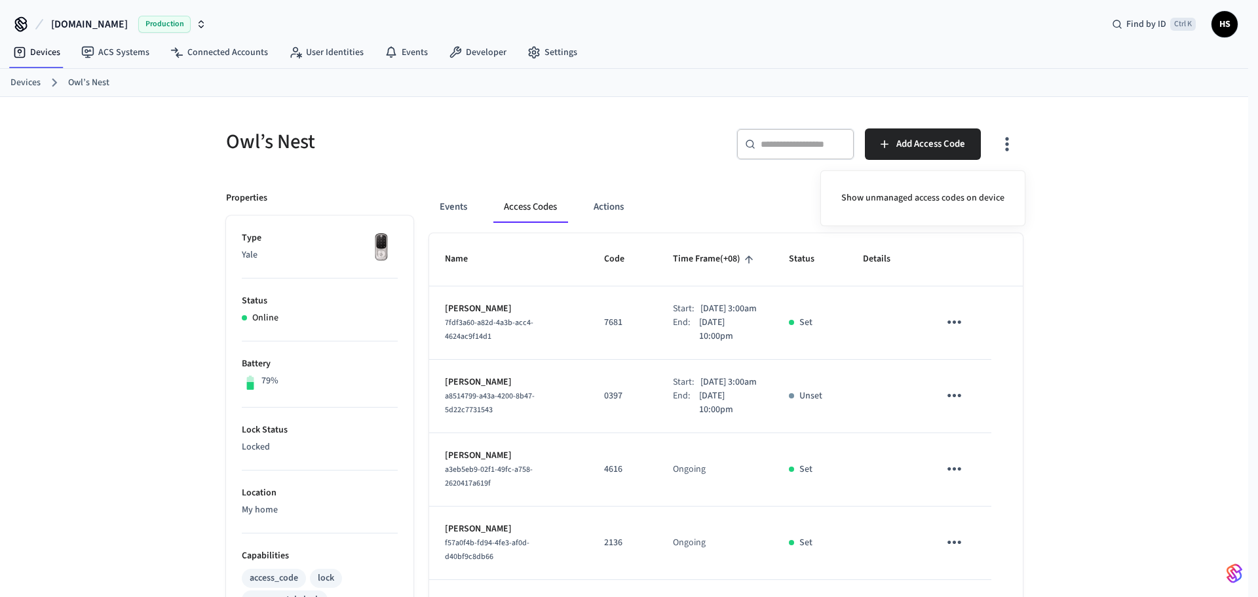
click at [576, 399] on div at bounding box center [629, 298] width 1258 height 597
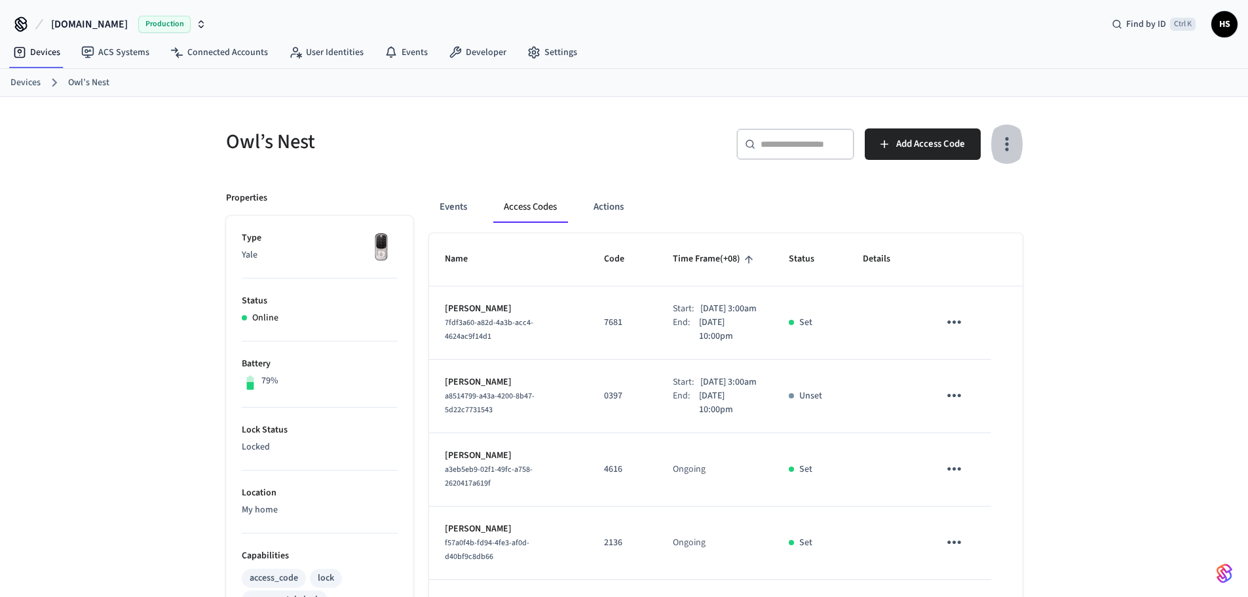
click at [1003, 143] on icon "button" at bounding box center [1006, 144] width 20 height 20
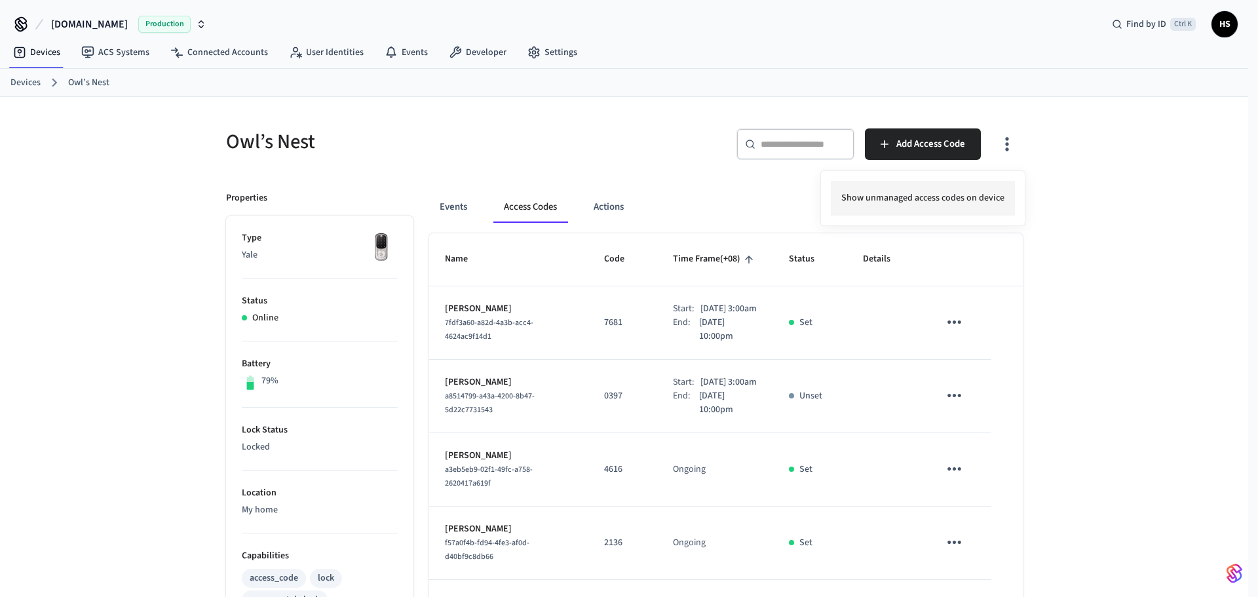
click at [946, 191] on li "Show unmanaged access codes on device" at bounding box center [923, 198] width 184 height 35
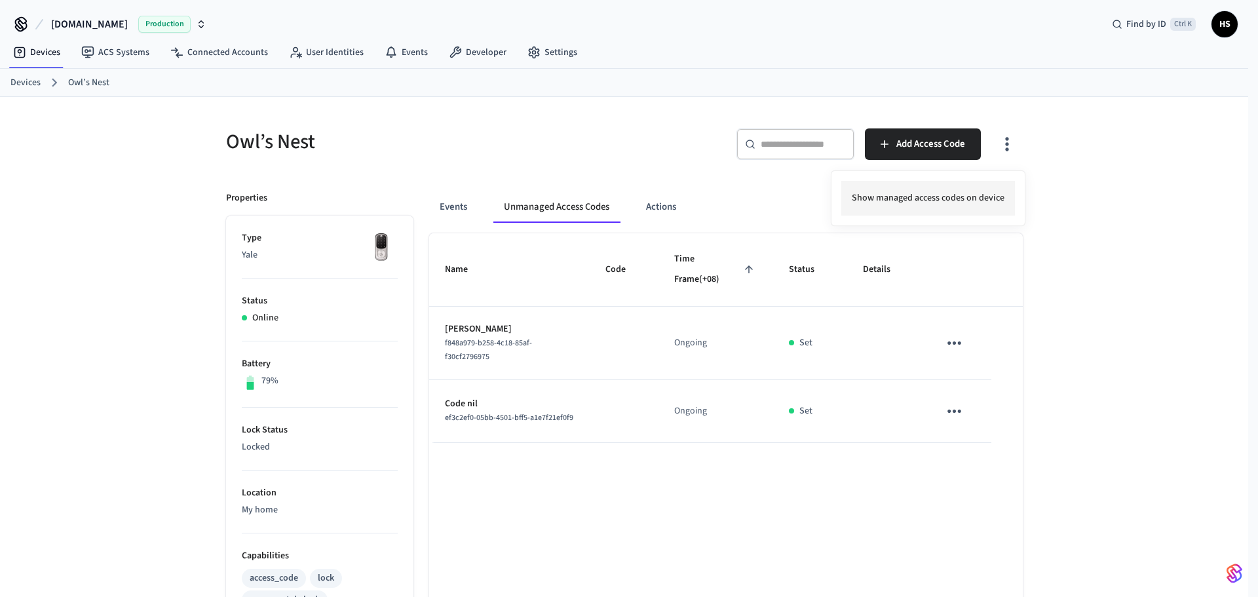
click at [946, 191] on li "Show managed access codes on device" at bounding box center [928, 198] width 174 height 35
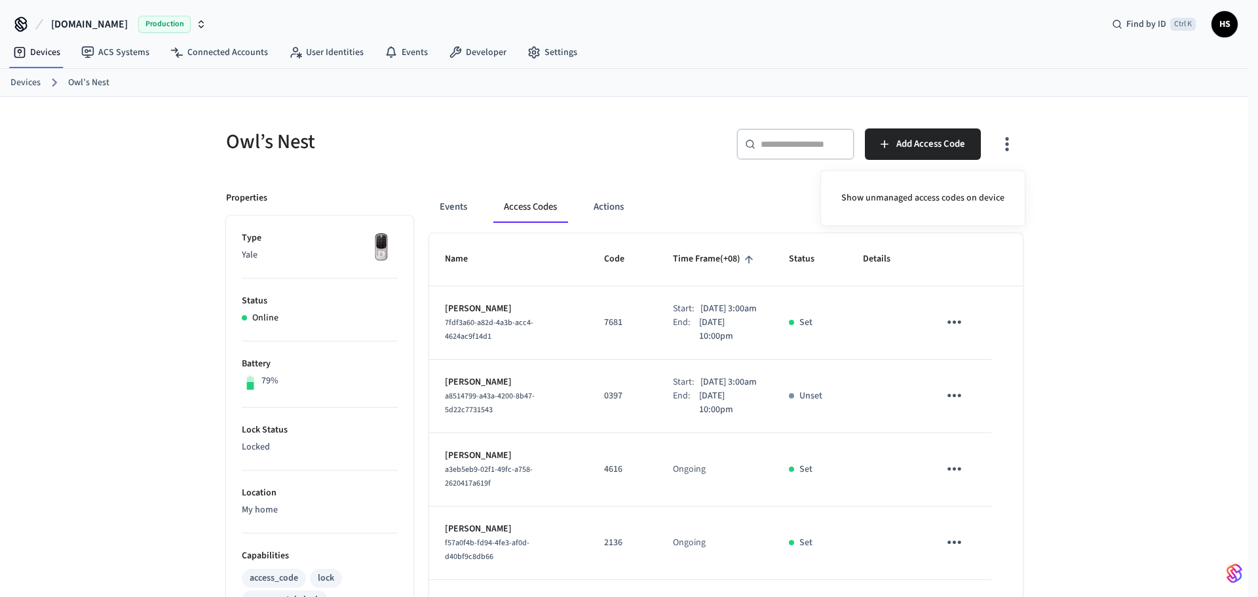
click at [635, 326] on div at bounding box center [629, 298] width 1258 height 597
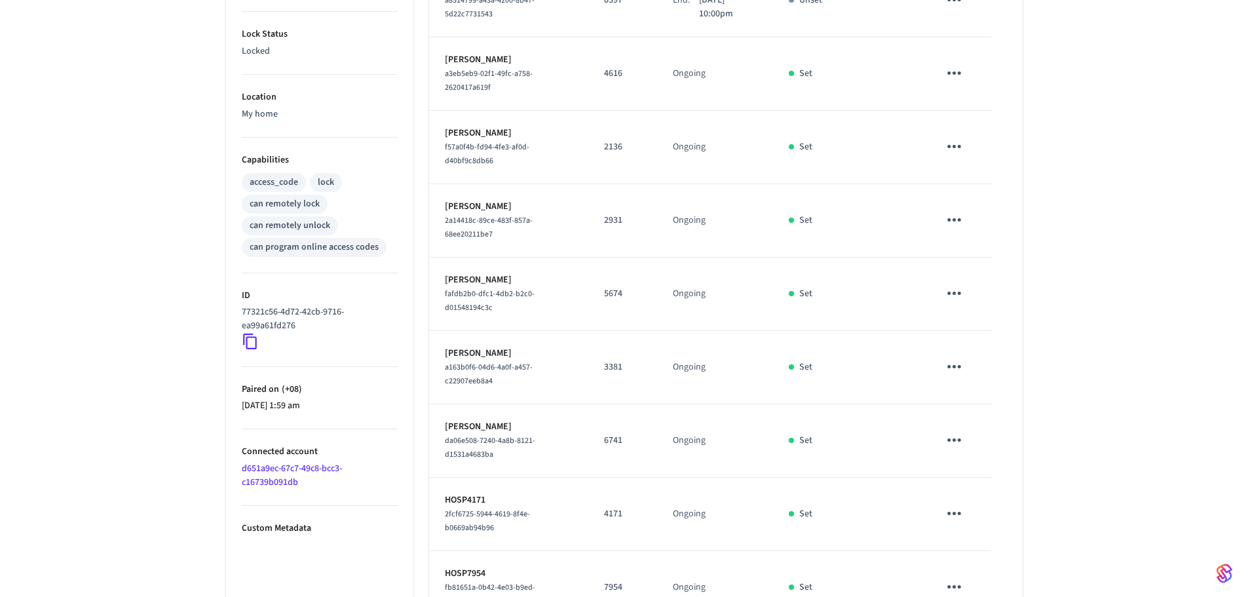
scroll to position [391, 0]
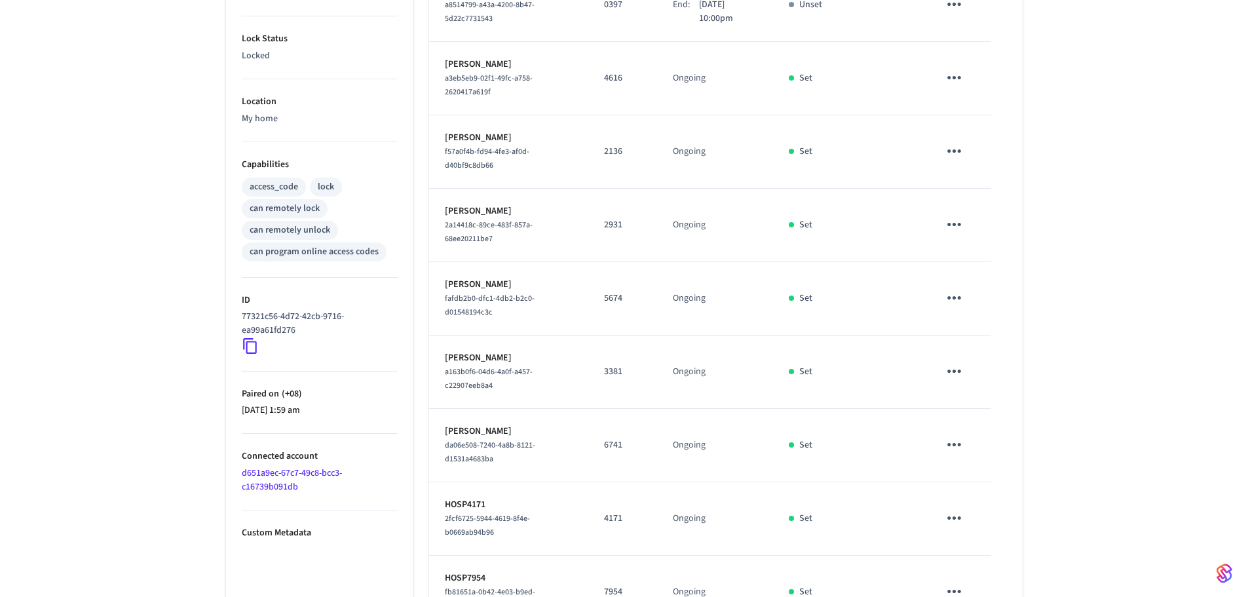
click at [105, 422] on div "Owl’s Nest ​ ​ Add Access Code Properties Type Yale Status Online Battery 79% L…" at bounding box center [624, 235] width 1248 height 1059
